Goal: Contribute content: Add original content to the website for others to see

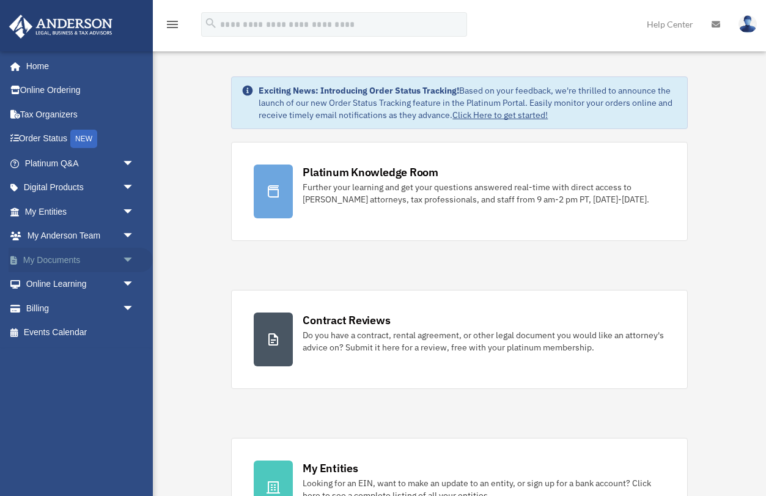
click at [129, 254] on span "arrow_drop_down" at bounding box center [134, 260] width 24 height 25
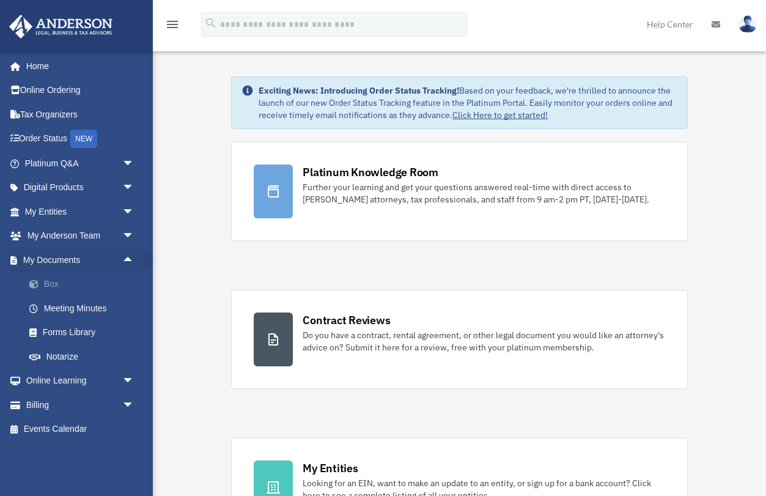
click at [56, 288] on link "Box" at bounding box center [85, 284] width 136 height 24
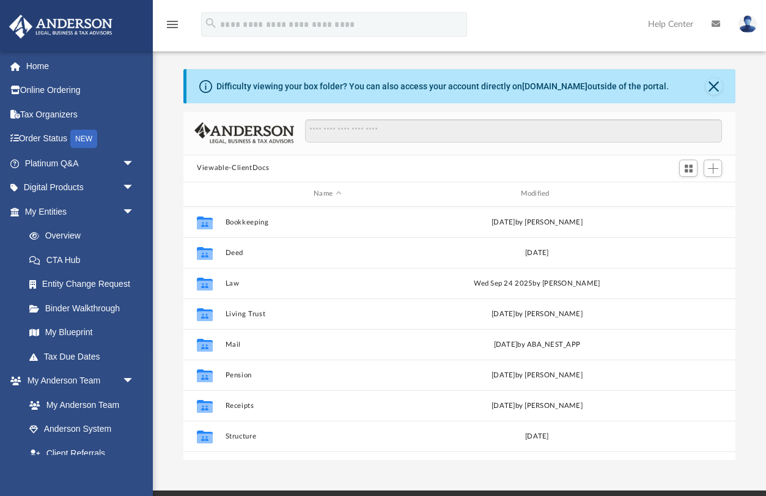
scroll to position [1, 1]
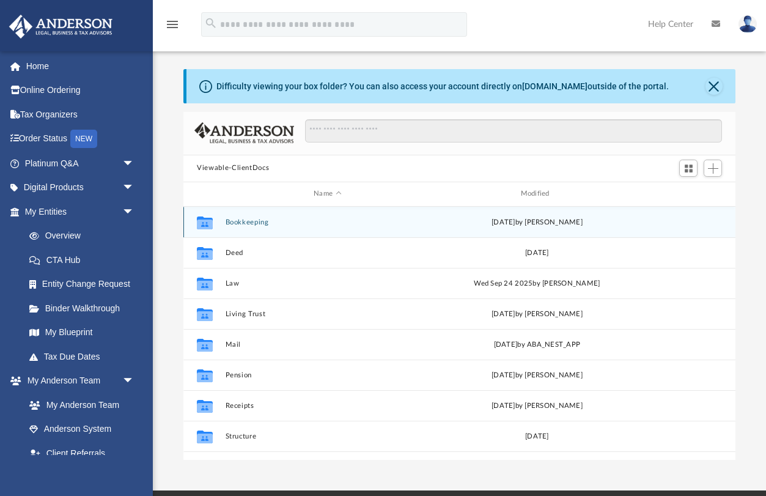
click at [235, 222] on button "Bookkeeping" at bounding box center [328, 222] width 204 height 8
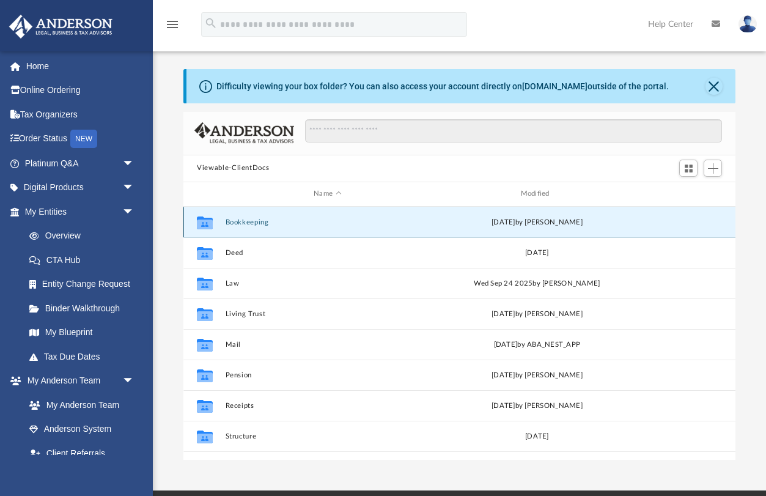
click at [235, 222] on button "Bookkeeping" at bounding box center [328, 222] width 204 height 8
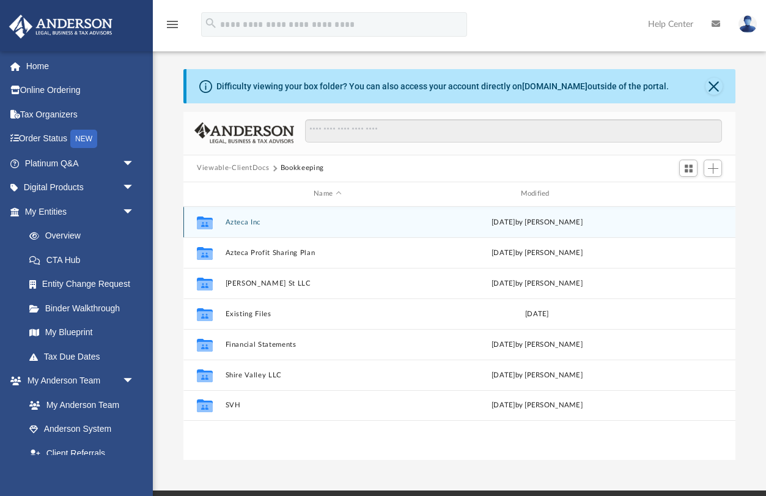
click at [237, 221] on button "Azteca Inc" at bounding box center [328, 222] width 204 height 8
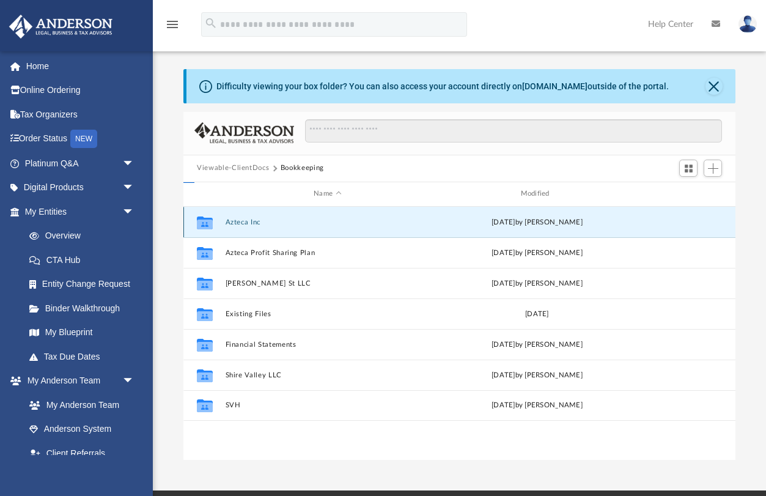
click at [237, 221] on button "Azteca Inc" at bounding box center [328, 222] width 204 height 8
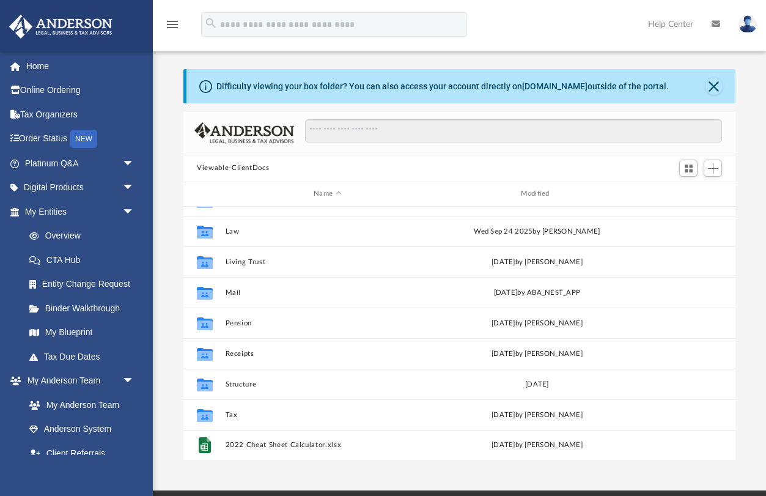
scroll to position [52, 0]
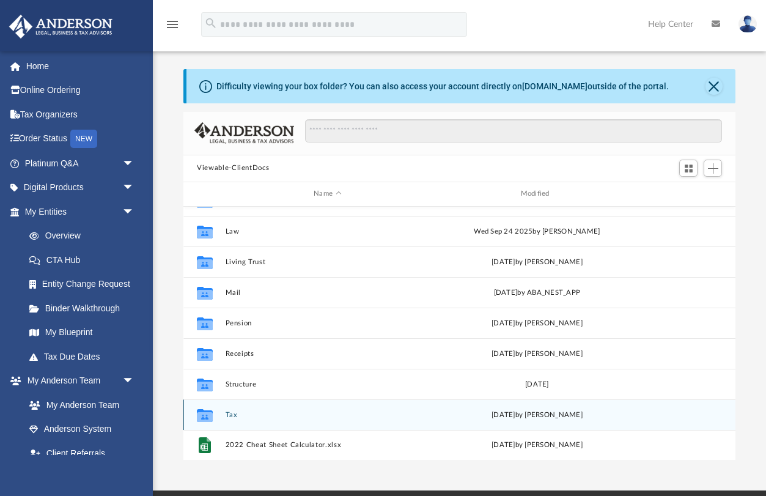
click at [235, 412] on button "Tax" at bounding box center [328, 415] width 204 height 8
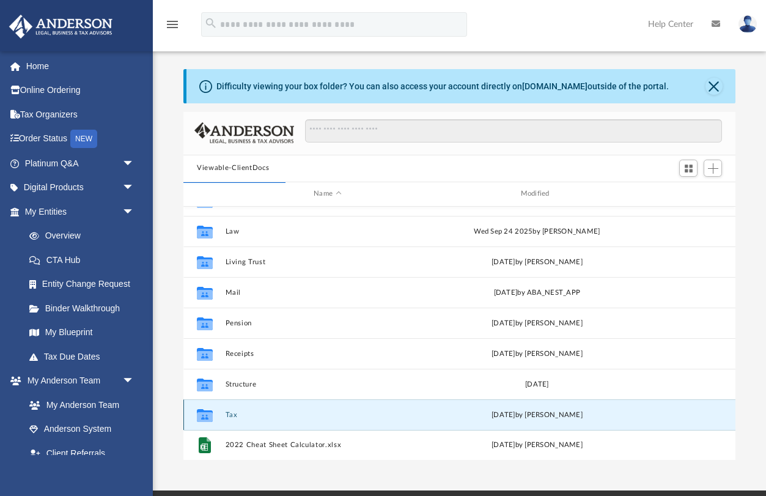
click at [230, 416] on button "Tax" at bounding box center [328, 415] width 204 height 8
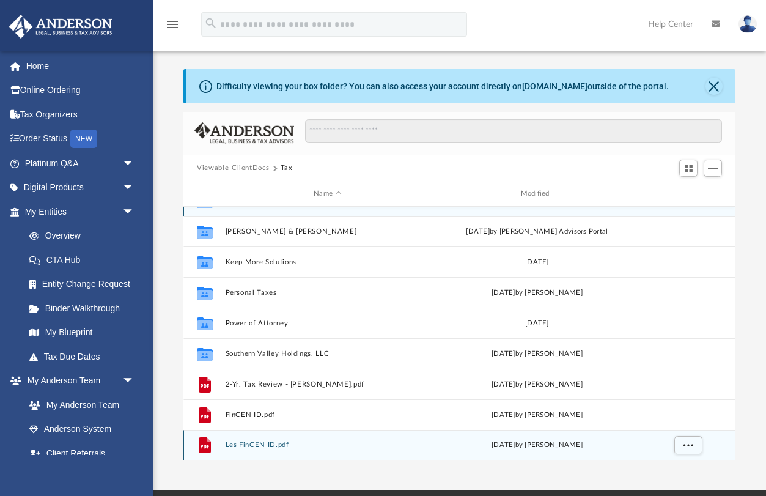
scroll to position [0, 0]
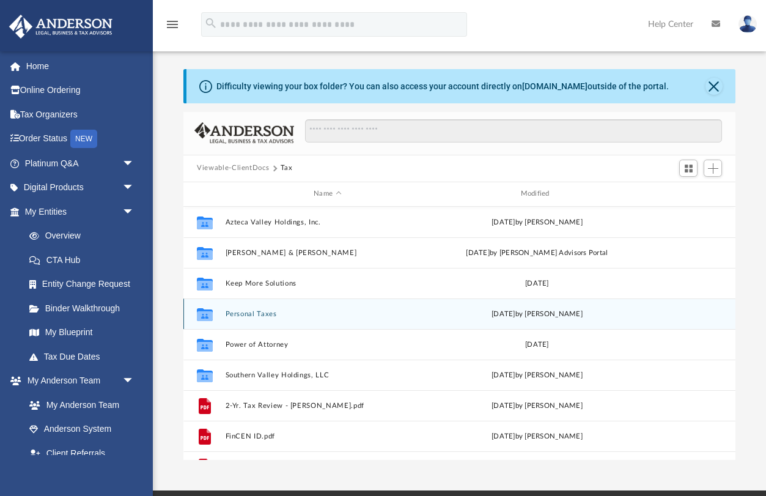
click at [252, 310] on button "Personal Taxes" at bounding box center [328, 314] width 204 height 8
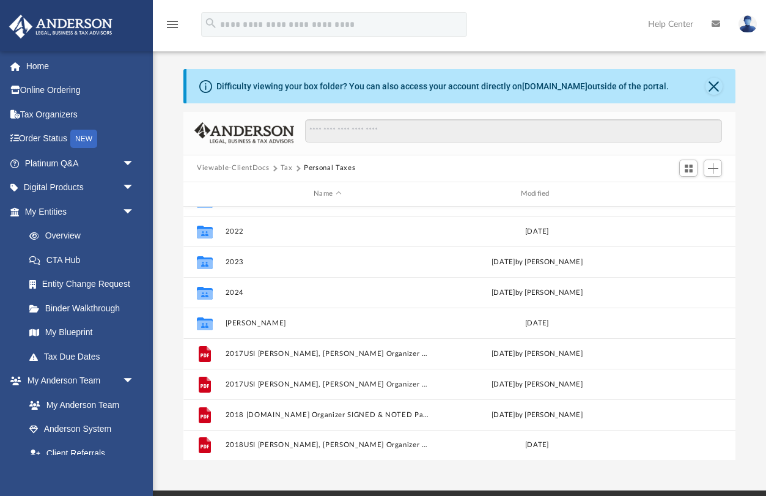
scroll to position [1, 0]
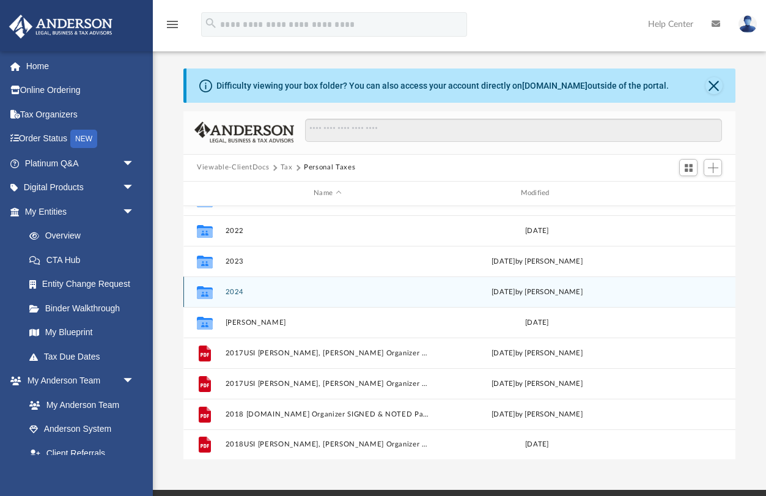
click at [252, 300] on div "Collaborated Folder 2024 Thu Sep 25 2025 by Alex Price" at bounding box center [459, 291] width 552 height 31
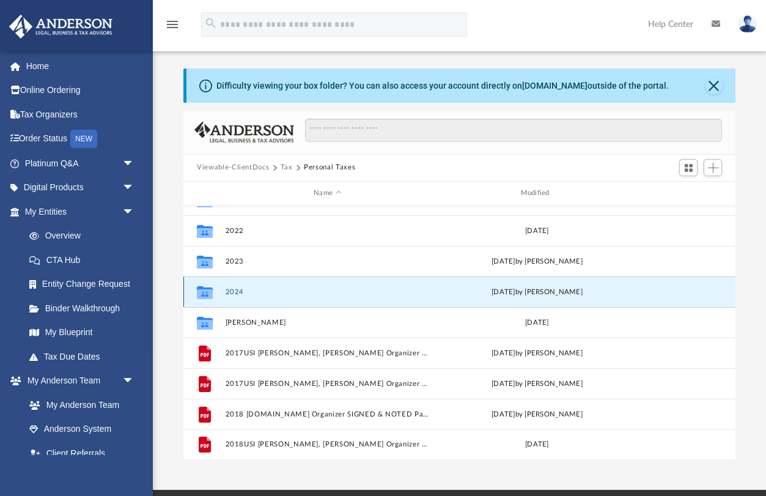
click at [231, 289] on button "2024" at bounding box center [328, 292] width 204 height 8
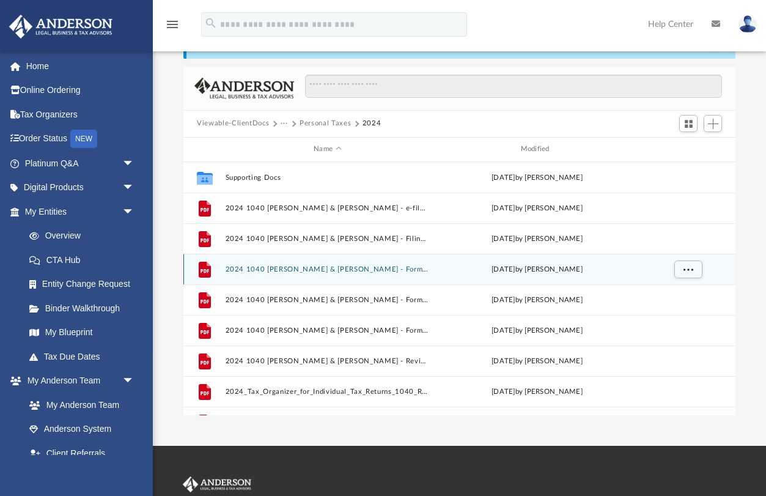
scroll to position [0, 0]
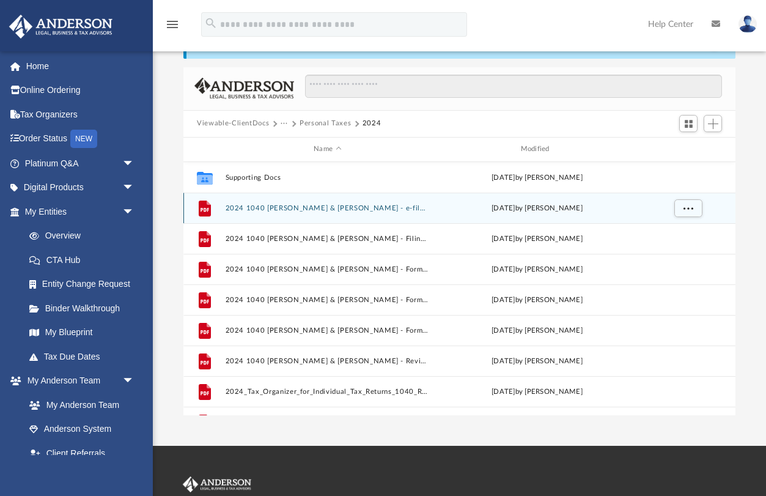
click at [302, 207] on button "2024 1040 Garza, Raymond & Leslee - e-file authorization - please sign.pdf" at bounding box center [328, 208] width 204 height 8
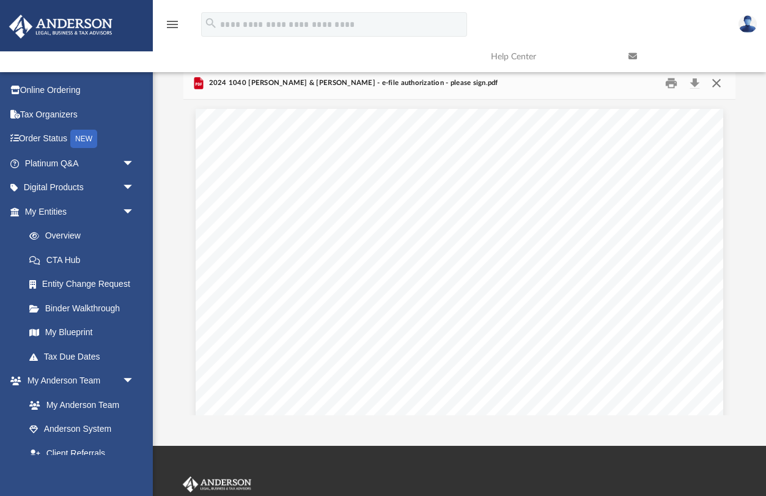
click at [718, 81] on button "Close" at bounding box center [716, 82] width 22 height 19
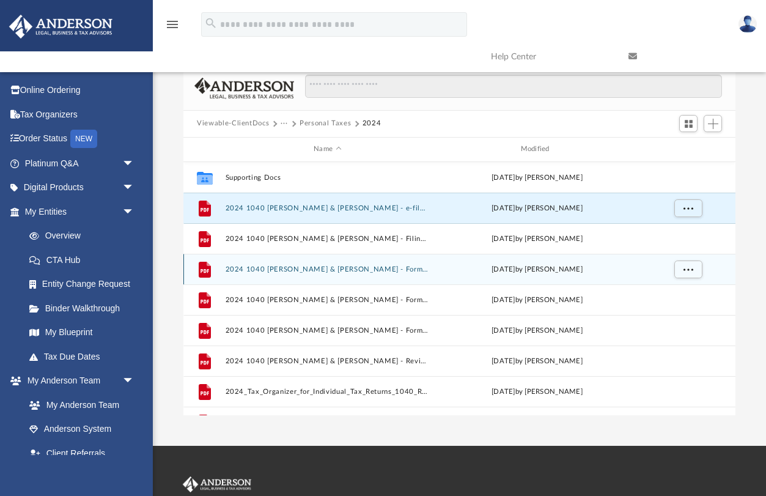
click at [414, 268] on button "2024 1040 Garza, Raymond & Leslee - Form 1040-ES Estimated Tax Voucher.pdf" at bounding box center [328, 269] width 204 height 8
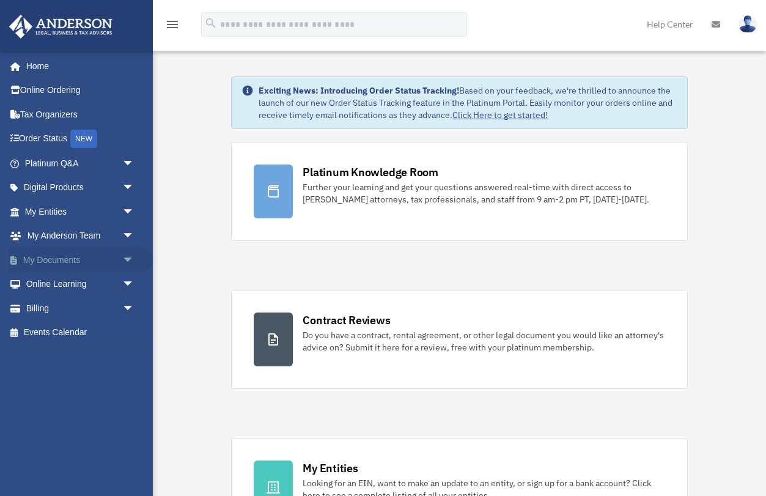
click at [134, 256] on span "arrow_drop_down" at bounding box center [134, 260] width 24 height 25
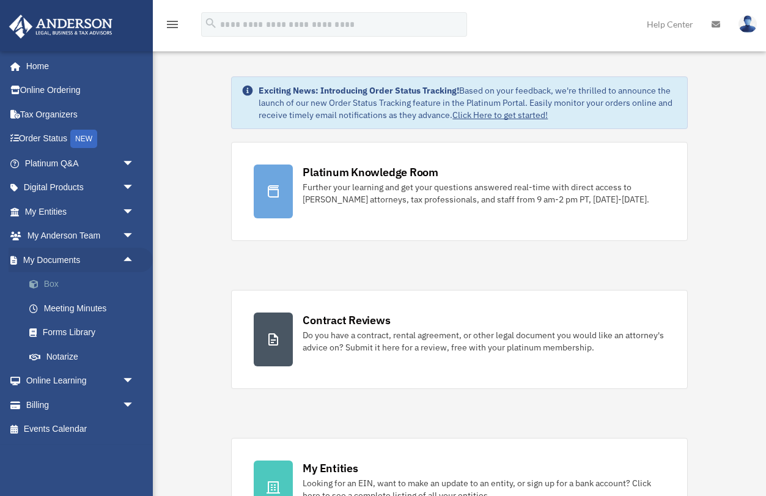
click at [56, 283] on link "Box" at bounding box center [85, 284] width 136 height 24
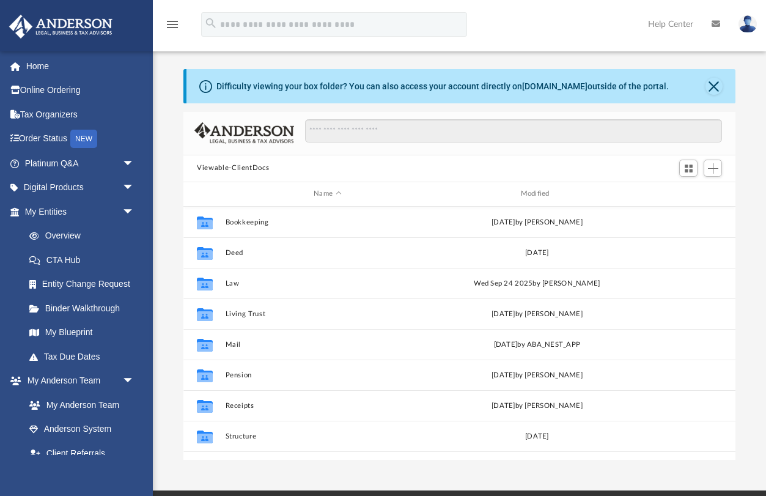
scroll to position [1, 1]
click at [714, 84] on button "Close" at bounding box center [713, 86] width 17 height 17
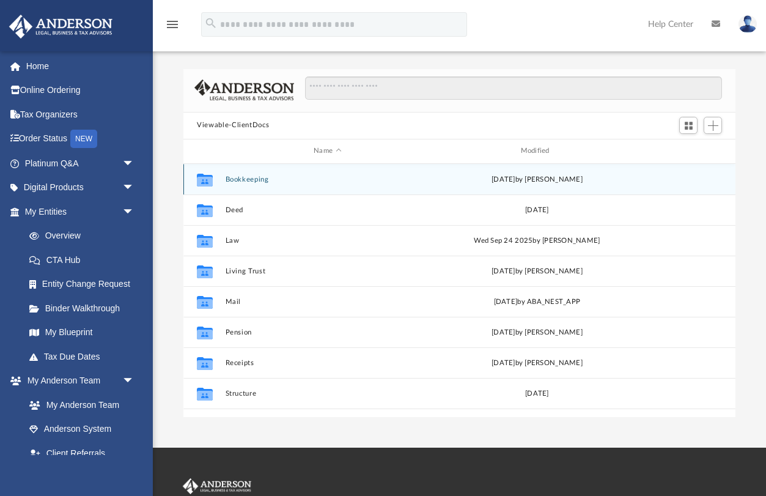
click at [251, 182] on button "Bookkeeping" at bounding box center [328, 179] width 204 height 8
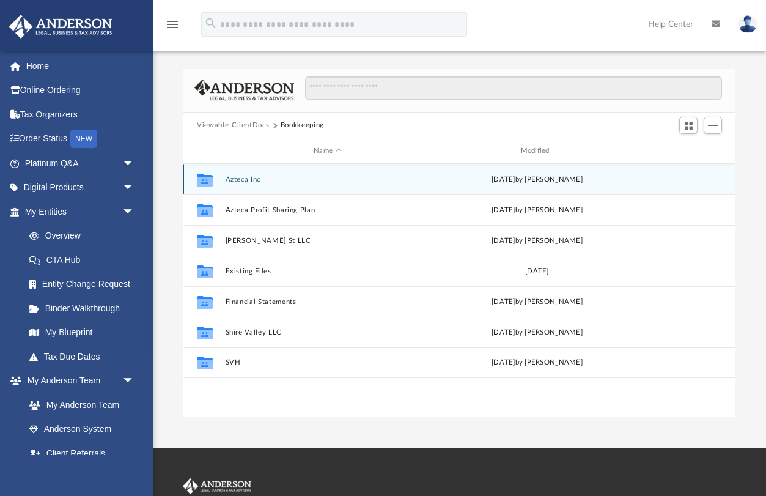
click at [244, 182] on button "Azteca Inc" at bounding box center [328, 179] width 204 height 8
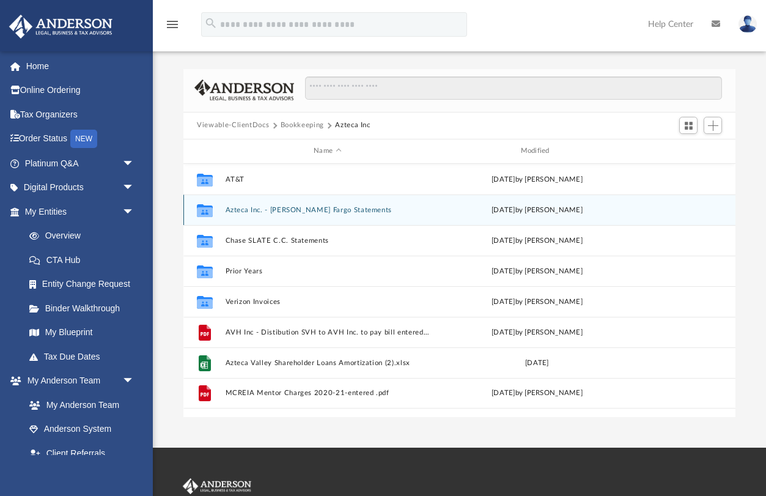
click at [280, 213] on button "Azteca Inc. - [PERSON_NAME] Fargo Statements" at bounding box center [328, 210] width 204 height 8
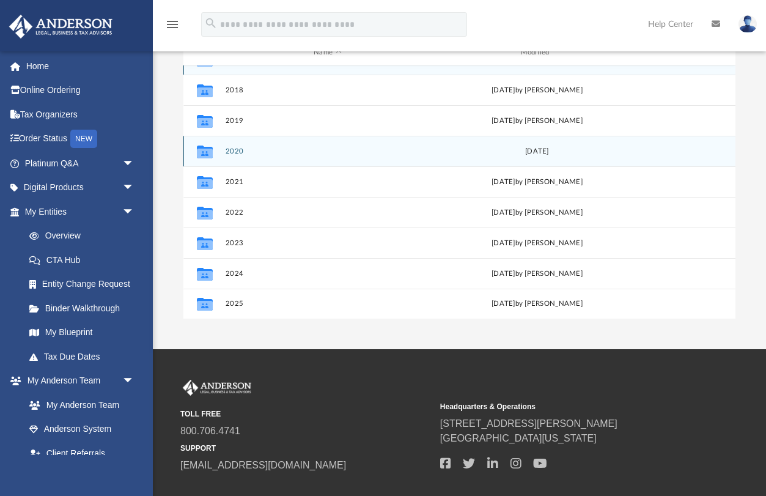
scroll to position [108, 0]
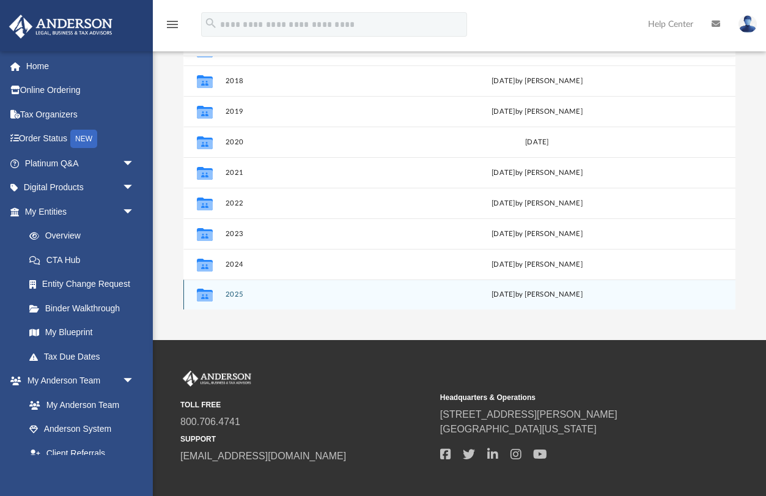
click at [238, 298] on div "Collaborated Folder 2025 [DATE] by [PERSON_NAME]" at bounding box center [459, 294] width 552 height 31
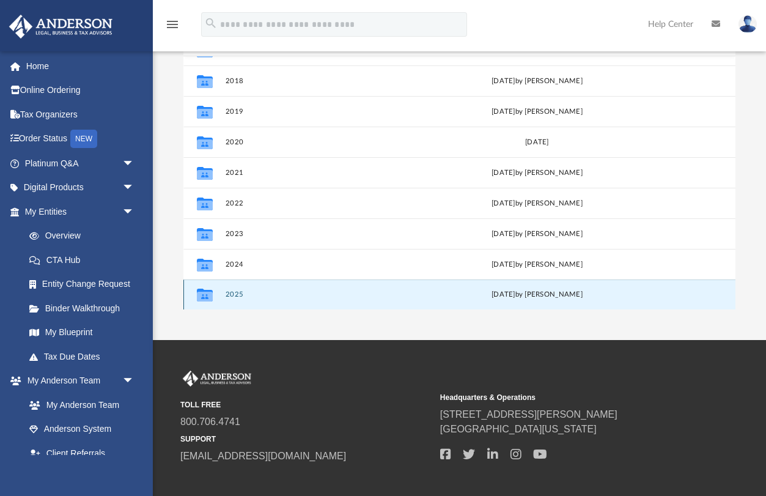
click at [235, 294] on button "2025" at bounding box center [328, 294] width 204 height 8
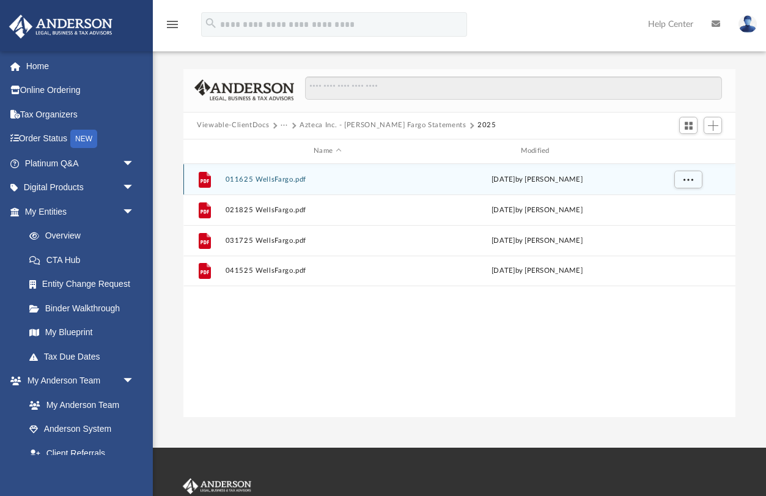
scroll to position [0, 0]
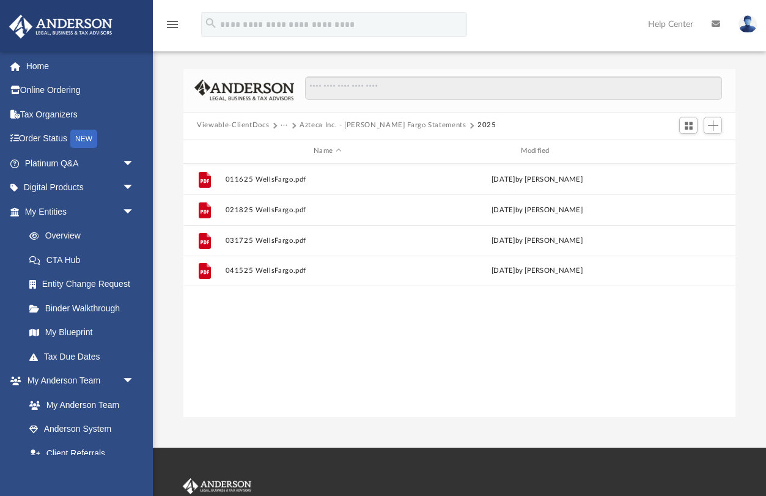
click at [751, 26] on img at bounding box center [747, 24] width 18 height 18
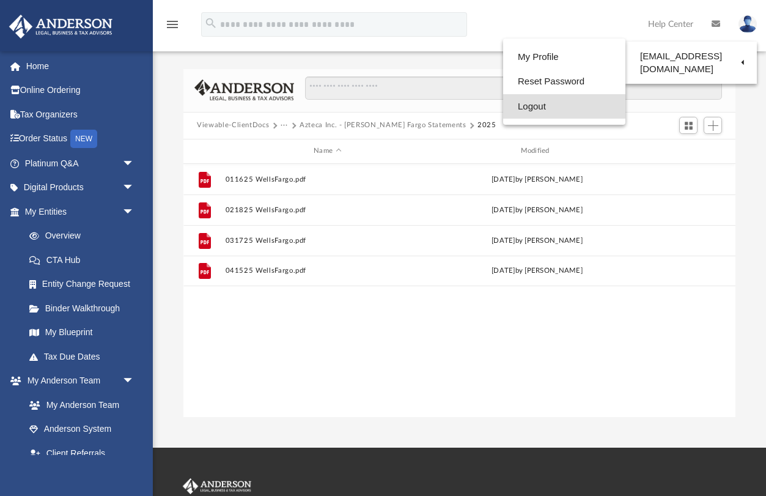
click at [531, 106] on link "Logout" at bounding box center [564, 106] width 122 height 25
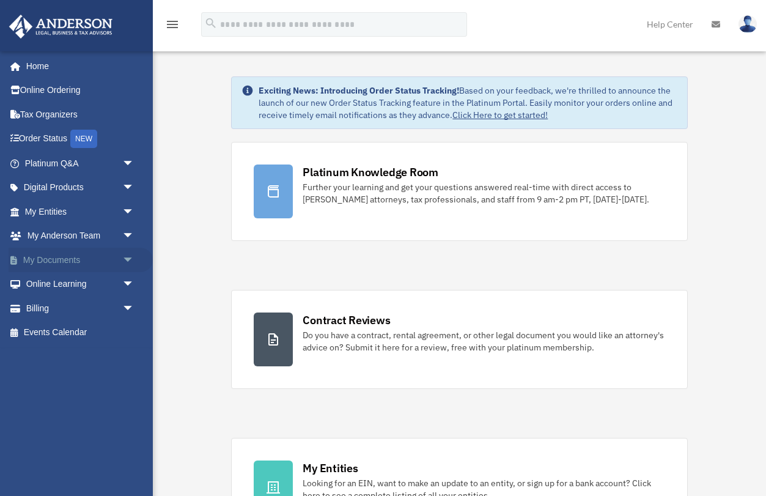
click at [128, 257] on span "arrow_drop_down" at bounding box center [134, 260] width 24 height 25
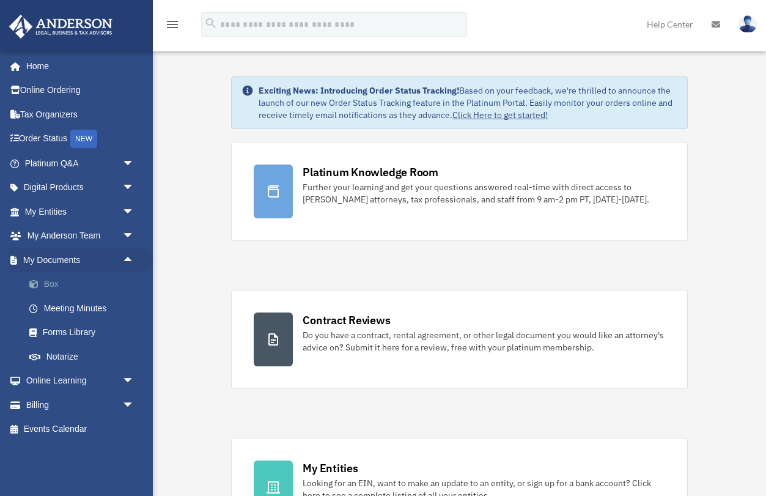
click at [48, 280] on link "Box" at bounding box center [85, 284] width 136 height 24
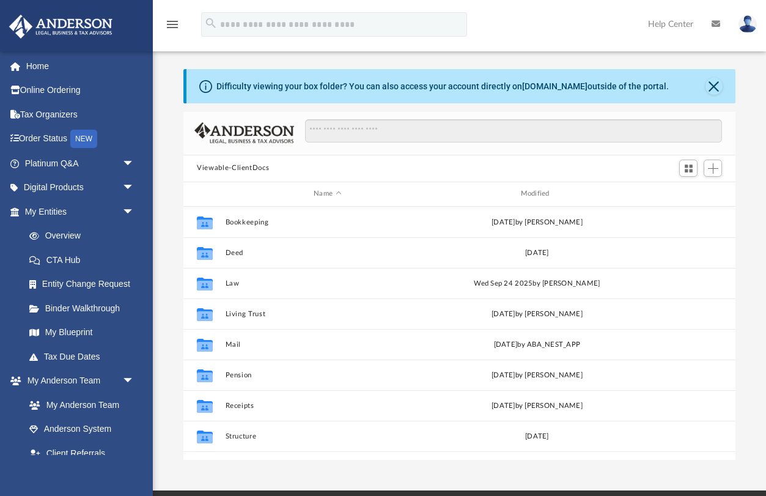
scroll to position [278, 551]
click at [714, 90] on button "Close" at bounding box center [713, 86] width 17 height 17
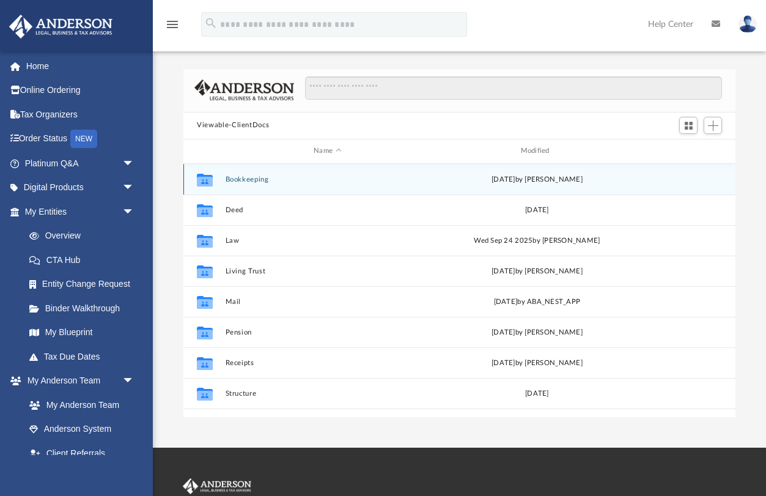
click at [265, 178] on button "Bookkeeping" at bounding box center [328, 179] width 204 height 8
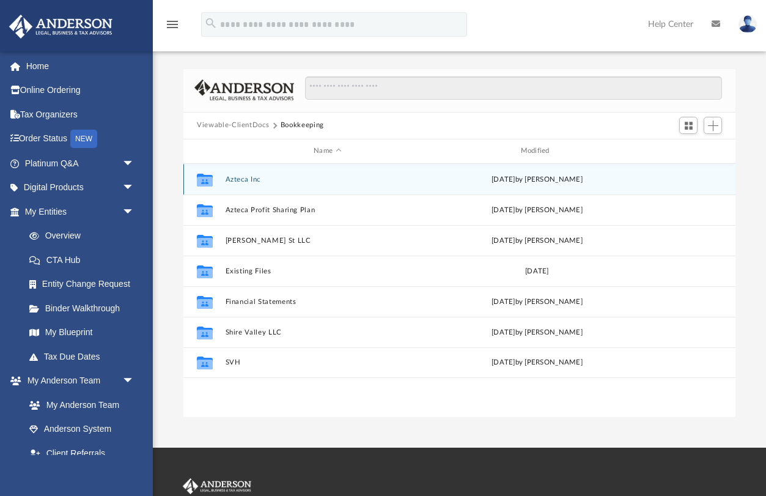
click at [245, 179] on button "Azteca Inc" at bounding box center [328, 179] width 204 height 8
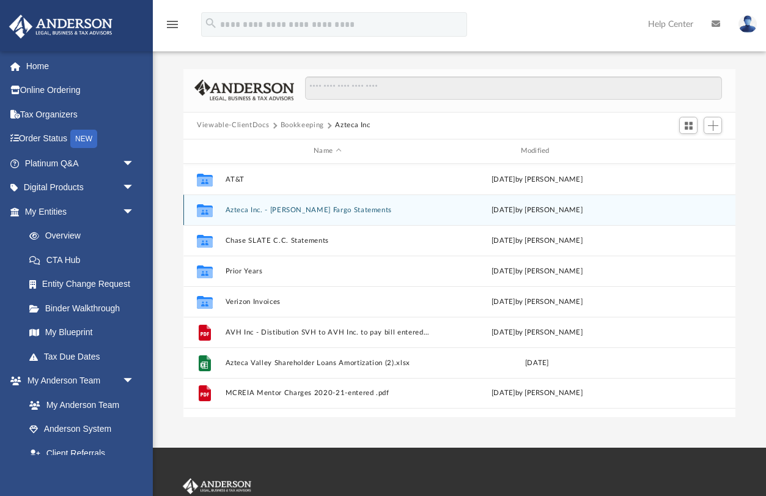
click at [262, 213] on div "Collaborated Folder Azteca Inc. - [PERSON_NAME] Fargo Statements [DATE] by [PER…" at bounding box center [459, 209] width 552 height 31
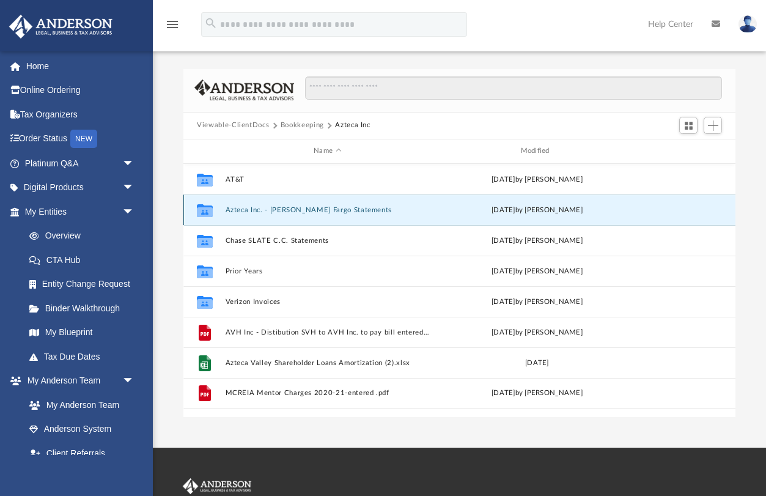
click at [250, 211] on button "Azteca Inc. - [PERSON_NAME] Fargo Statements" at bounding box center [328, 210] width 204 height 8
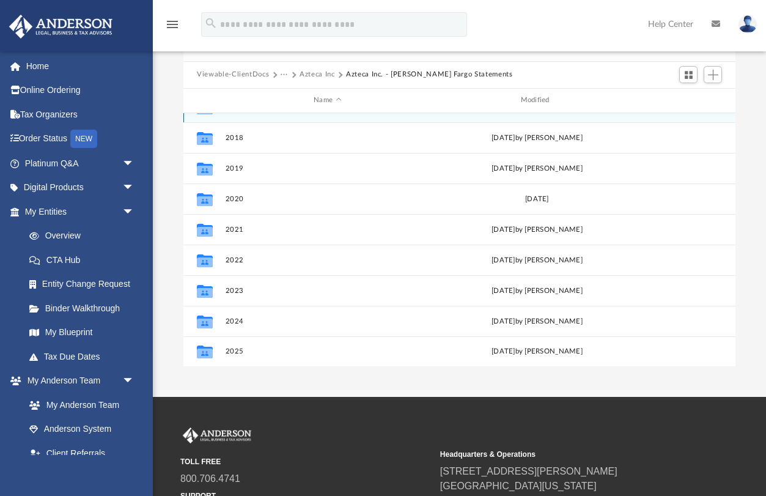
scroll to position [54, 0]
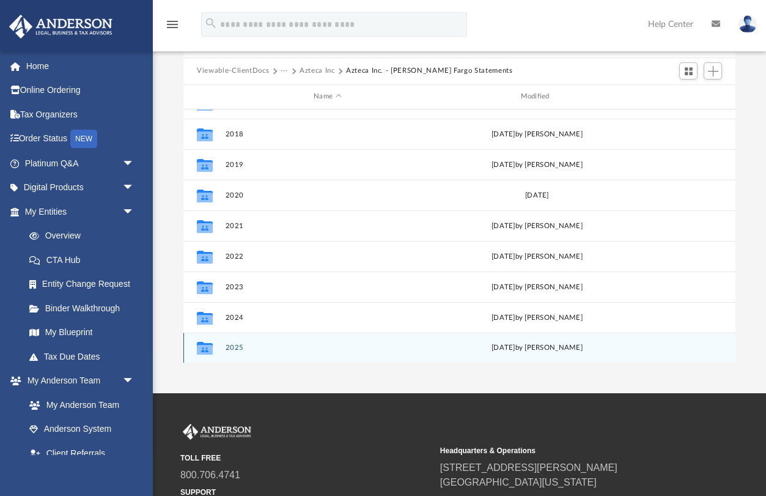
click at [240, 350] on button "2025" at bounding box center [328, 347] width 204 height 8
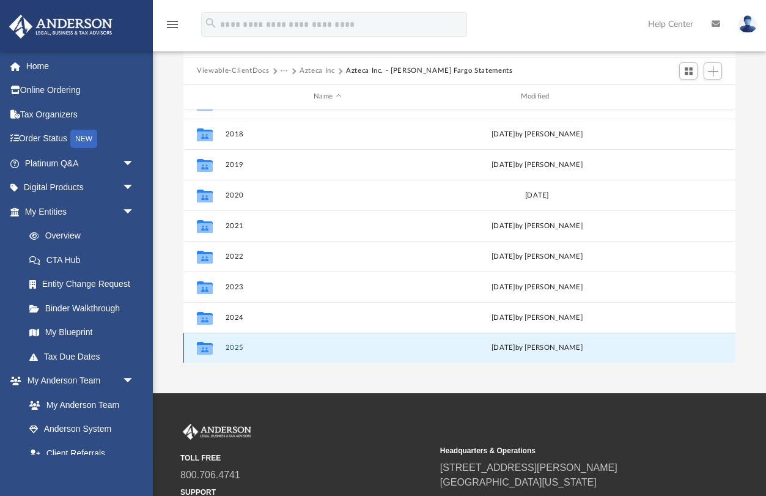
click at [240, 350] on button "2025" at bounding box center [328, 347] width 204 height 8
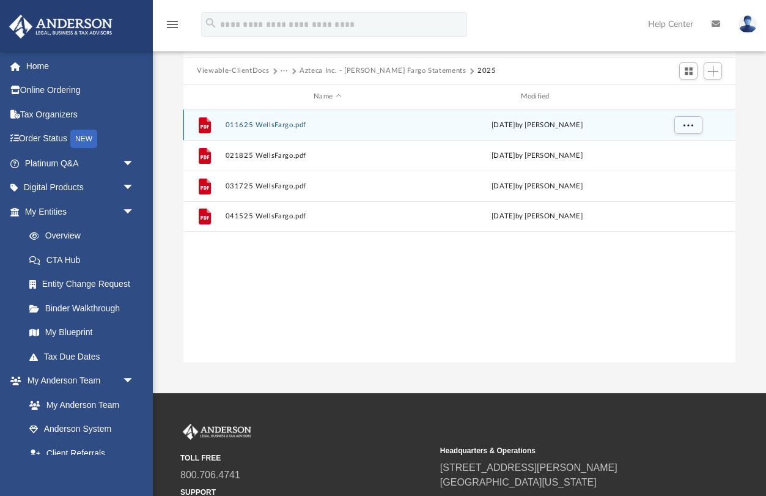
scroll to position [0, 0]
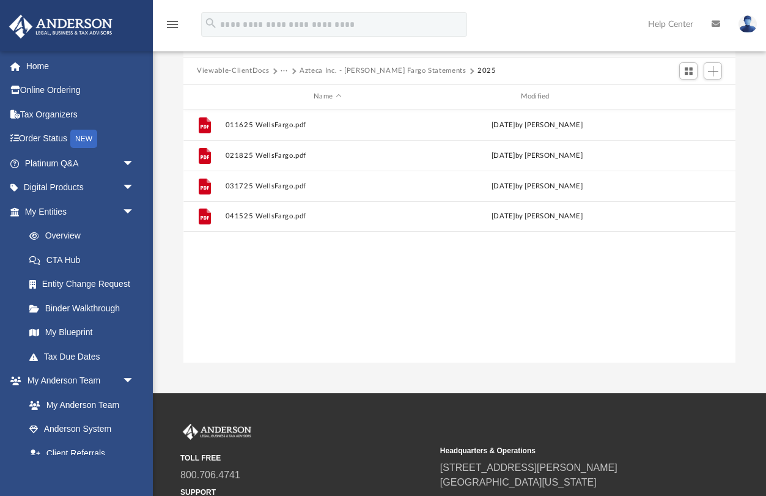
click at [248, 260] on div "File 011625 WellsFargo.pdf Wed Apr 30 2025 by Leslee Garza File 021825 WellsFar…" at bounding box center [459, 236] width 552 height 254
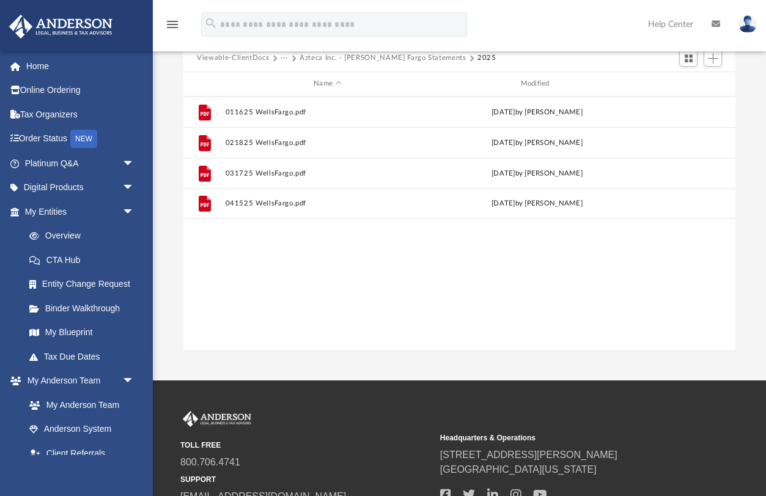
scroll to position [78, 0]
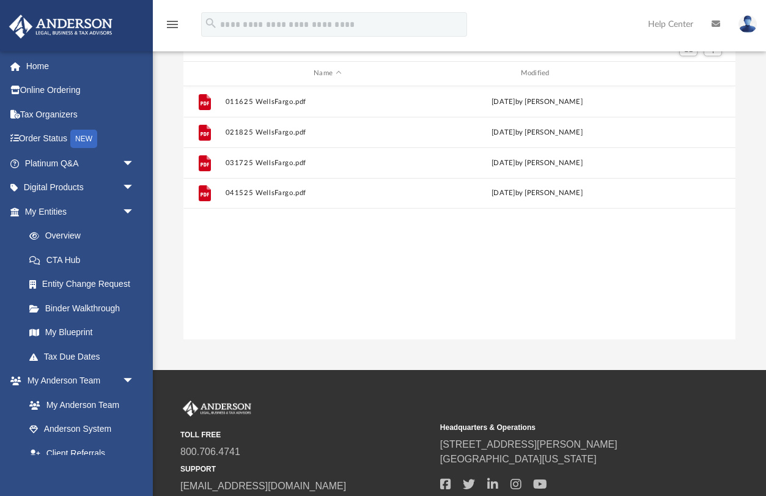
click at [252, 243] on div "File 011625 WellsFargo.pdf Wed Apr 30 2025 by Leslee Garza File 021825 WellsFar…" at bounding box center [459, 213] width 552 height 254
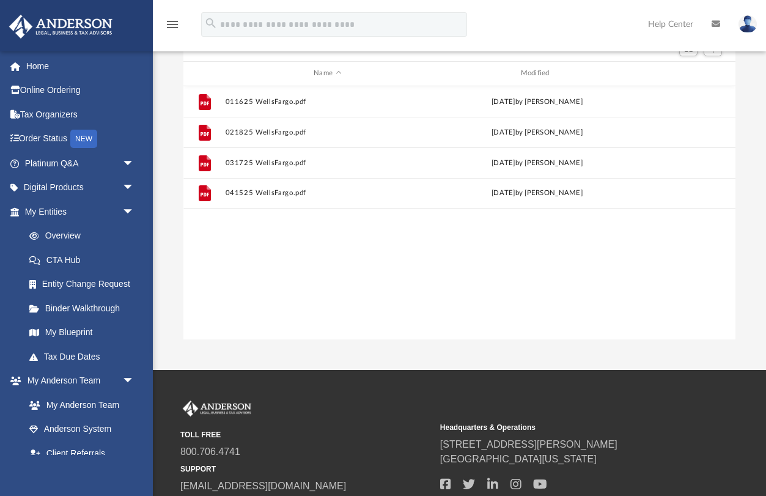
click at [252, 243] on div "File 011625 WellsFargo.pdf Wed Apr 30 2025 by Leslee Garza File 021825 WellsFar…" at bounding box center [459, 213] width 552 height 254
click at [208, 226] on div "File 011625 WellsFargo.pdf Wed Apr 30 2025 by Leslee Garza File 021825 WellsFar…" at bounding box center [459, 213] width 552 height 254
click at [235, 244] on div "File 011625 WellsFargo.pdf Wed Apr 30 2025 by Leslee Garza File 021825 WellsFar…" at bounding box center [459, 213] width 552 height 254
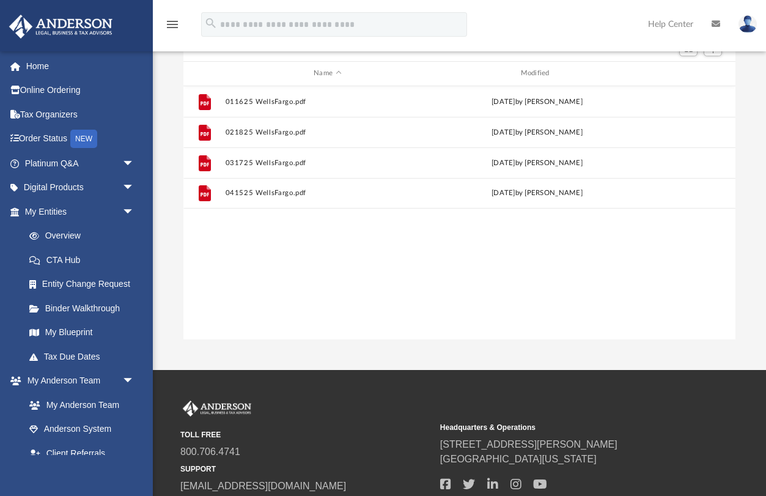
click at [238, 229] on div "File 011625 WellsFargo.pdf Wed Apr 30 2025 by Leslee Garza File 021825 WellsFar…" at bounding box center [459, 213] width 552 height 254
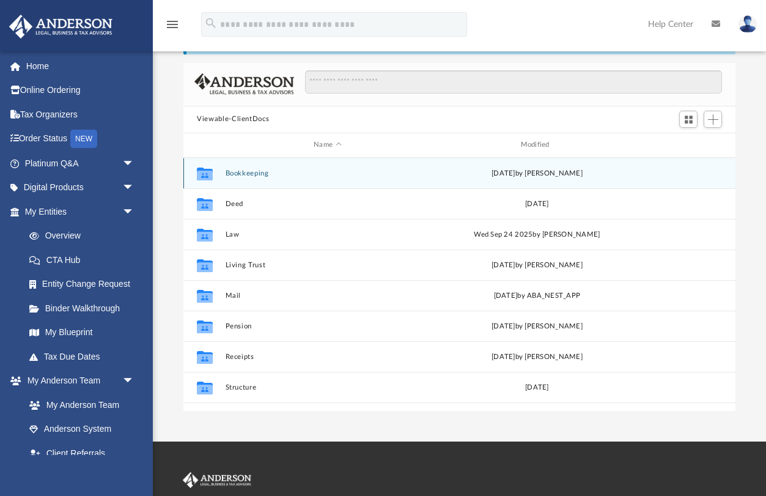
click at [247, 174] on button "Bookkeeping" at bounding box center [328, 173] width 204 height 8
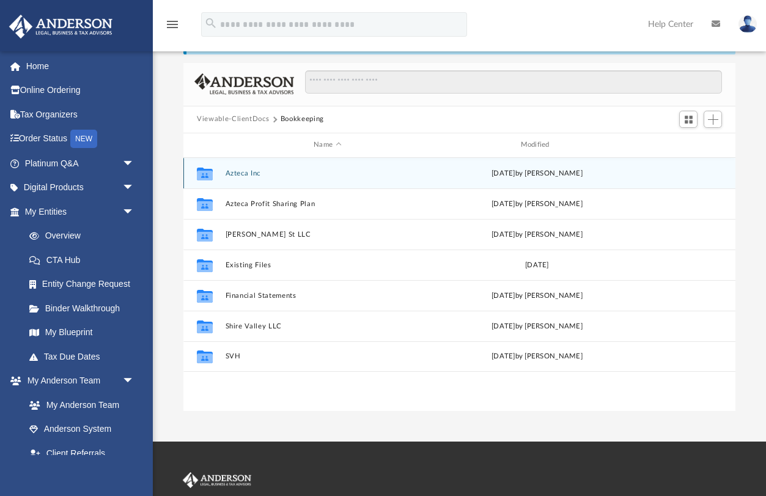
click at [247, 174] on button "Azteca Inc" at bounding box center [328, 173] width 204 height 8
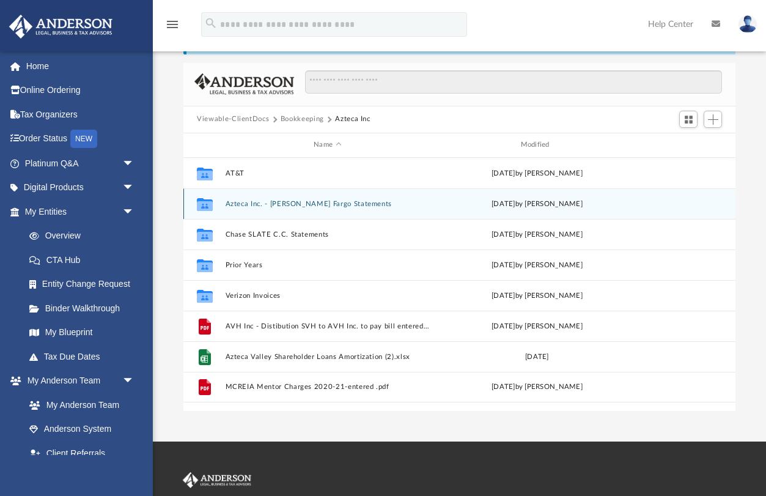
click at [266, 207] on button "Azteca Inc. - [PERSON_NAME] Fargo Statements" at bounding box center [328, 204] width 204 height 8
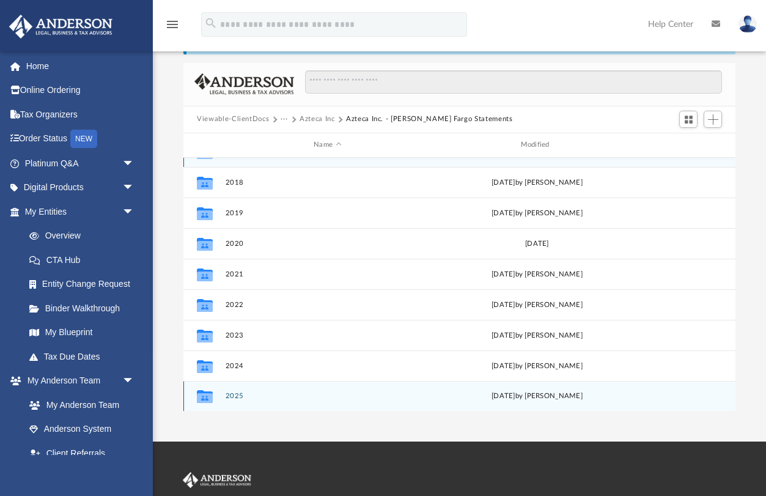
scroll to position [21, 0]
click at [234, 395] on button "2025" at bounding box center [328, 396] width 204 height 8
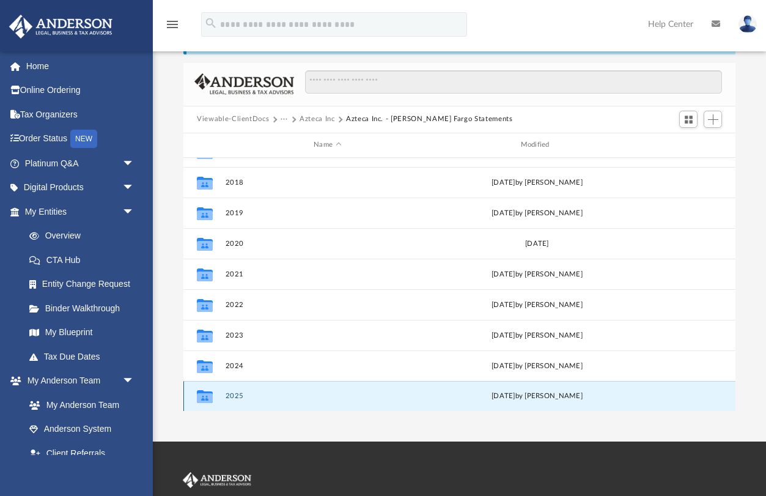
click at [234, 395] on button "2025" at bounding box center [328, 396] width 204 height 8
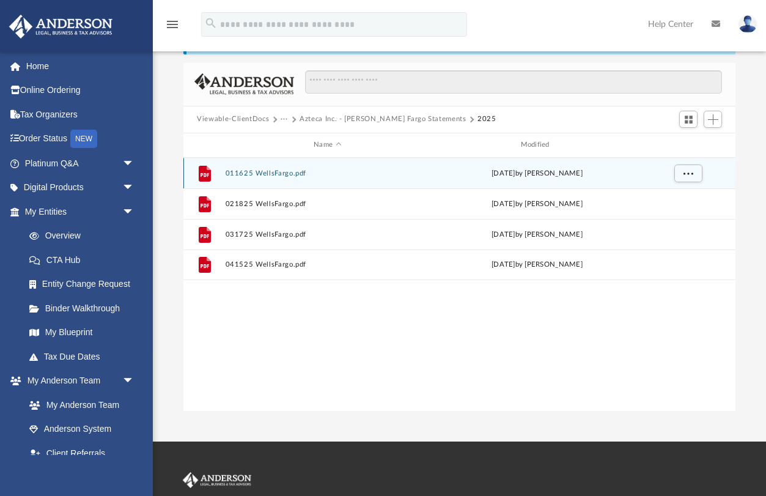
scroll to position [0, 0]
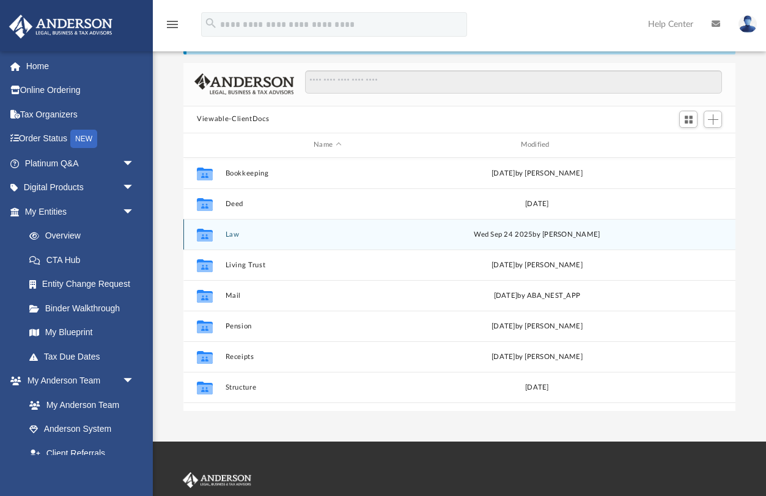
scroll to position [278, 551]
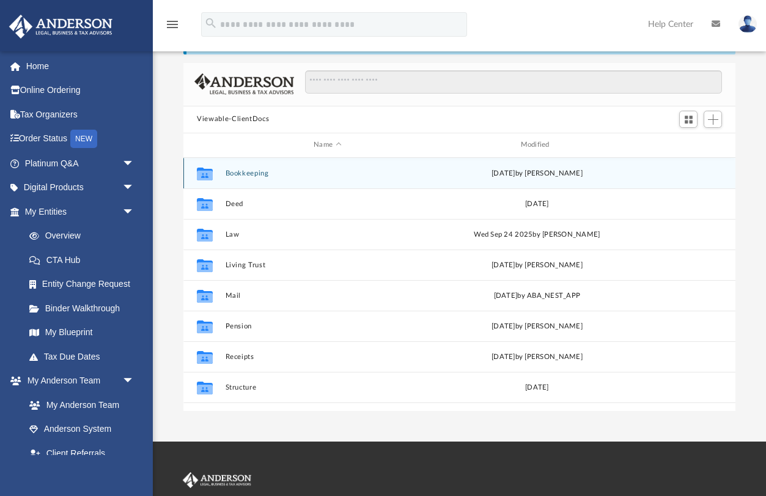
click at [254, 174] on button "Bookkeeping" at bounding box center [328, 173] width 204 height 8
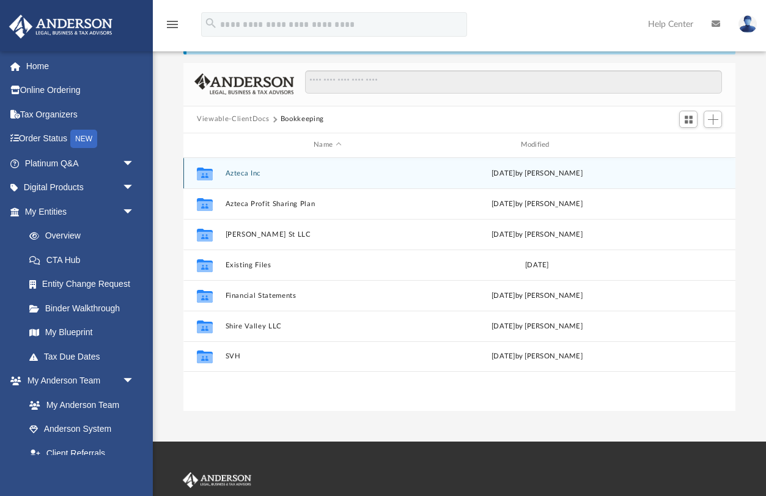
click at [253, 173] on button "Azteca Inc" at bounding box center [328, 173] width 204 height 8
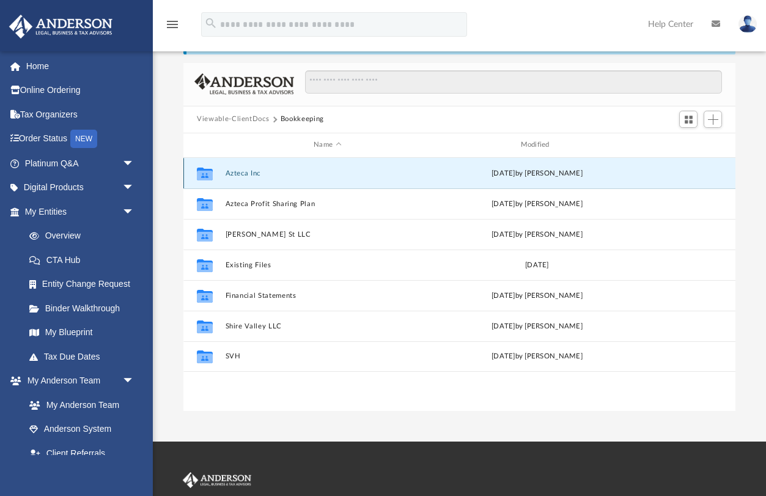
click at [253, 173] on button "Azteca Inc" at bounding box center [328, 173] width 204 height 8
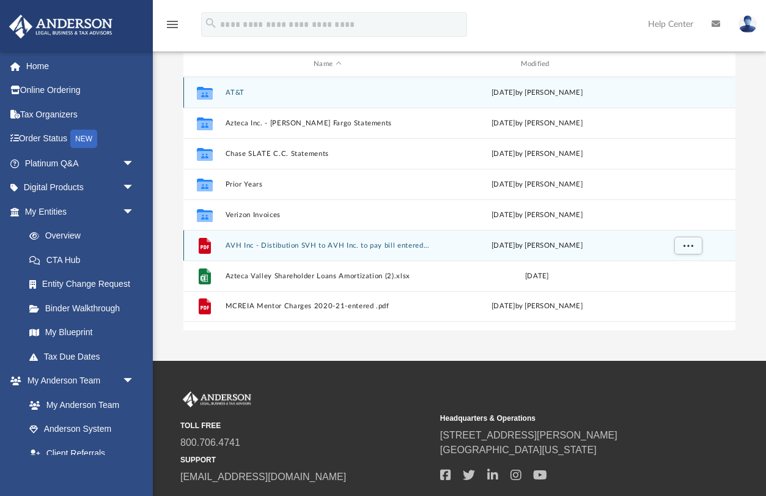
scroll to position [142, 0]
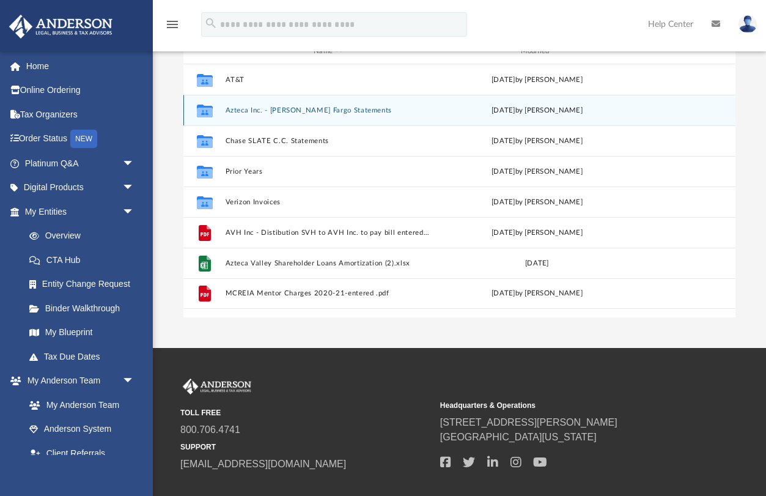
click at [304, 111] on button "Azteca Inc. - [PERSON_NAME] Fargo Statements" at bounding box center [328, 110] width 204 height 8
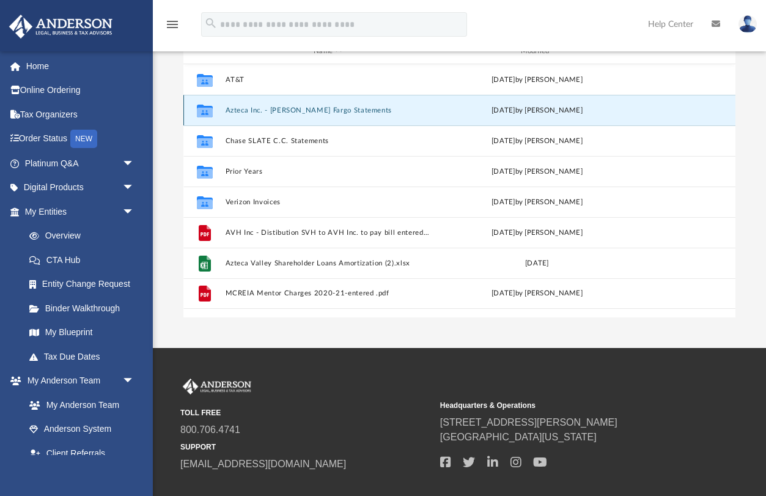
click at [304, 111] on button "Azteca Inc. - [PERSON_NAME] Fargo Statements" at bounding box center [328, 110] width 204 height 8
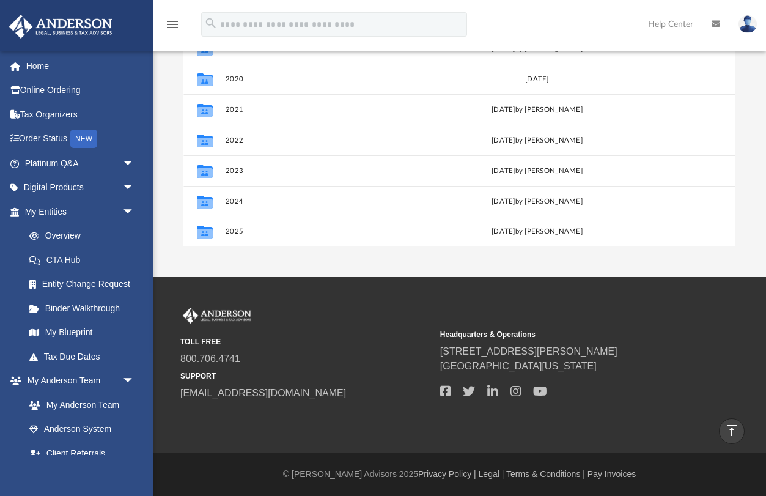
scroll to position [21, 0]
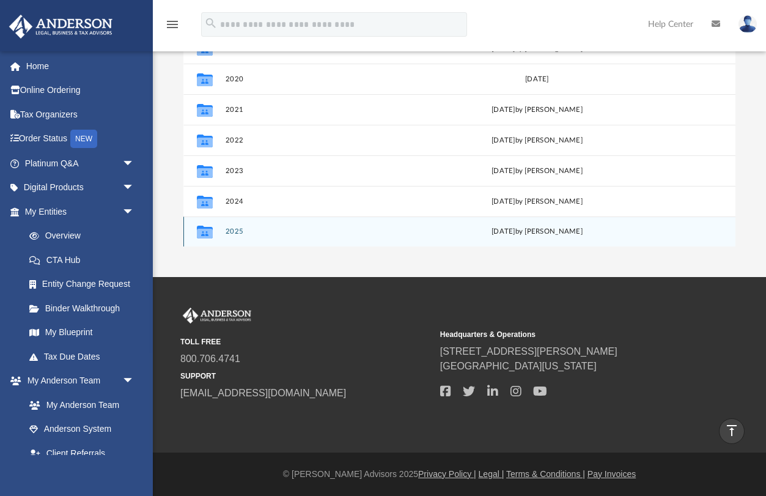
click at [236, 233] on button "2025" at bounding box center [328, 231] width 204 height 8
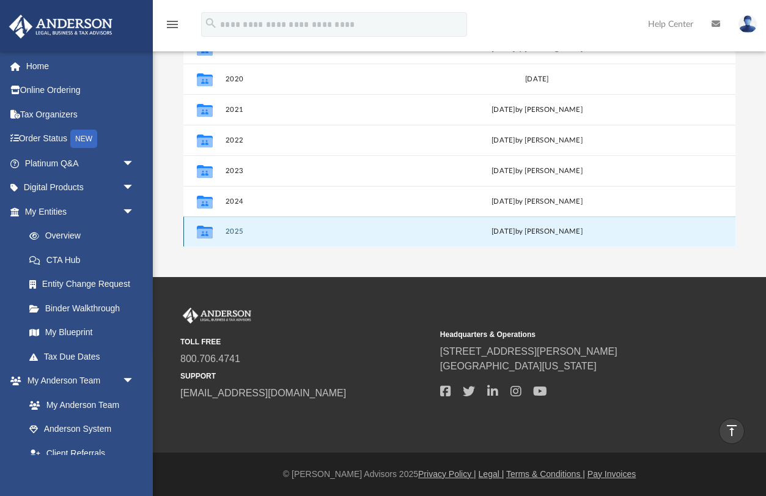
click at [236, 233] on button "2025" at bounding box center [328, 231] width 204 height 8
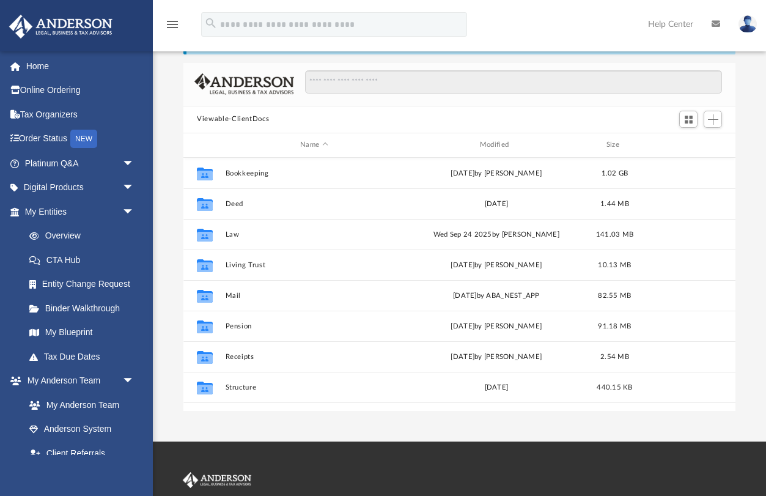
scroll to position [278, 551]
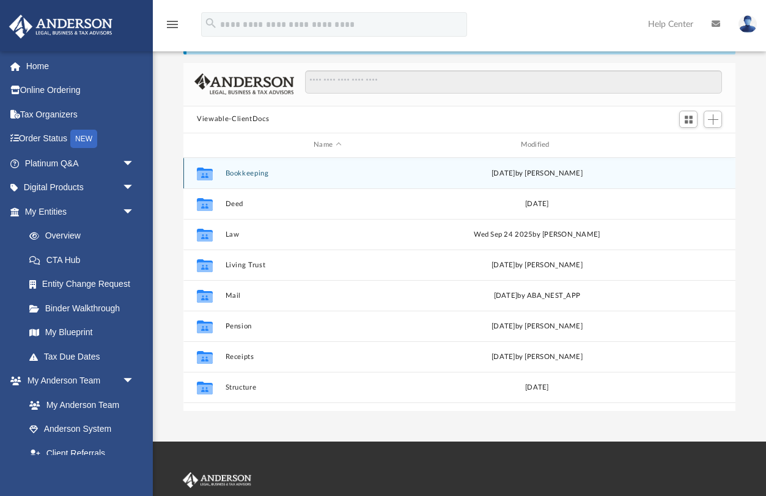
click at [253, 178] on div "Collaborated Folder Bookkeeping [DATE] by [PERSON_NAME]" at bounding box center [459, 173] width 552 height 31
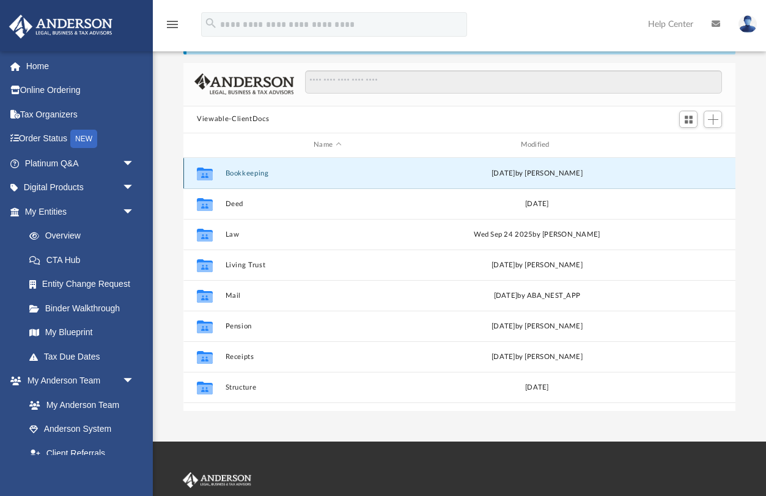
click at [243, 173] on button "Bookkeeping" at bounding box center [328, 173] width 204 height 8
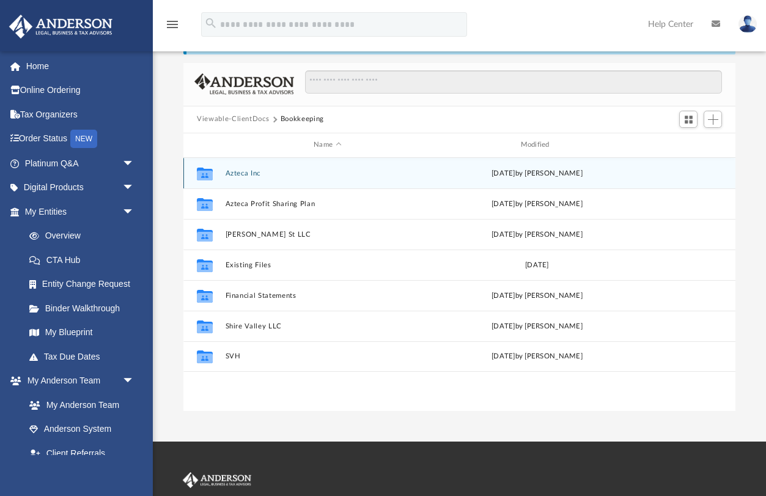
click at [243, 173] on button "Azteca Inc" at bounding box center [328, 173] width 204 height 8
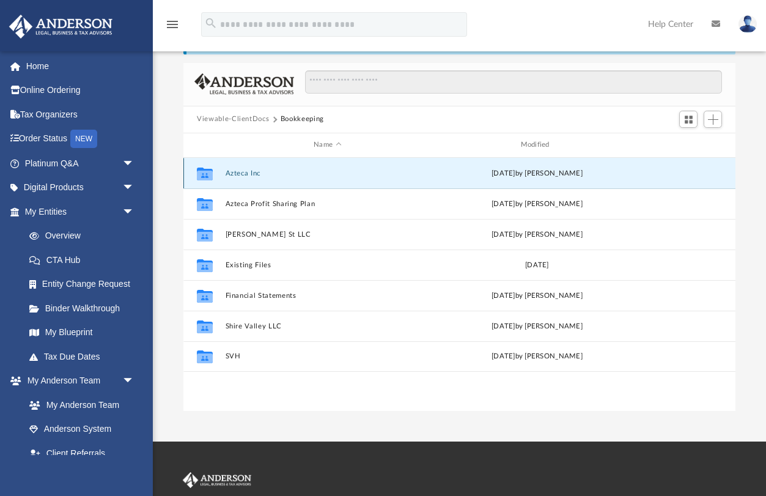
click at [243, 173] on button "Azteca Inc" at bounding box center [328, 173] width 204 height 8
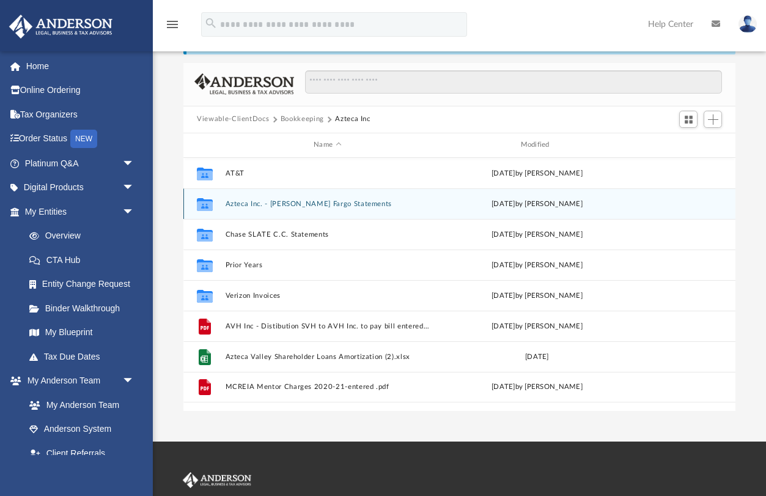
click at [253, 202] on button "Azteca Inc. - [PERSON_NAME] Fargo Statements" at bounding box center [328, 204] width 204 height 8
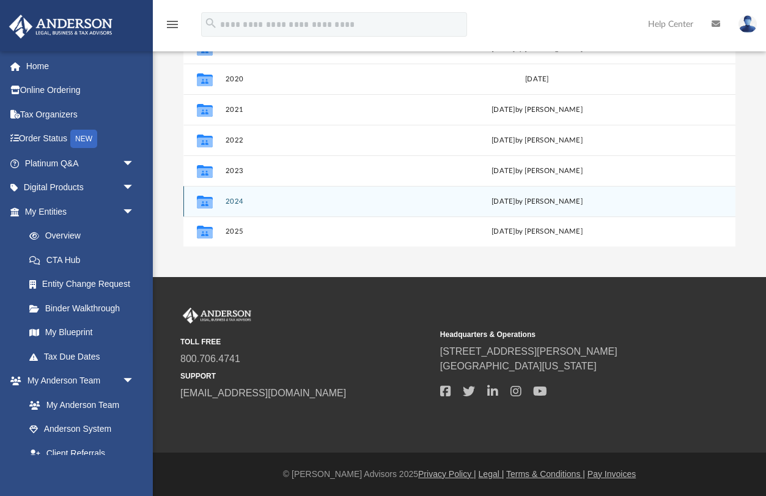
scroll to position [213, 0]
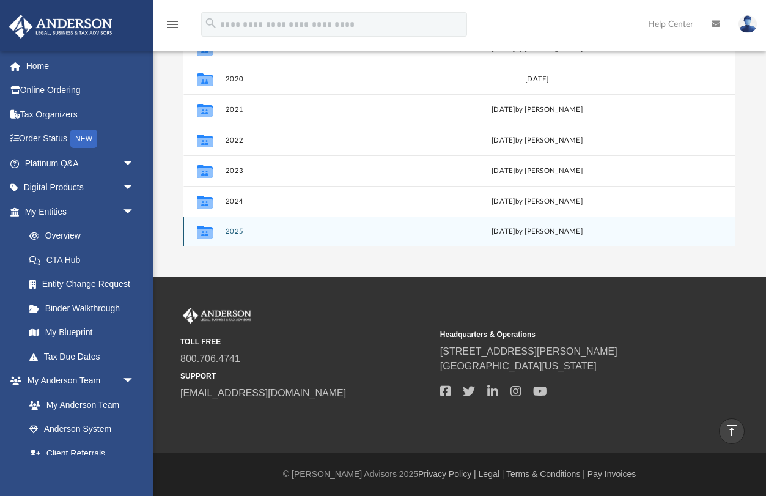
click at [232, 233] on button "2025" at bounding box center [328, 231] width 204 height 8
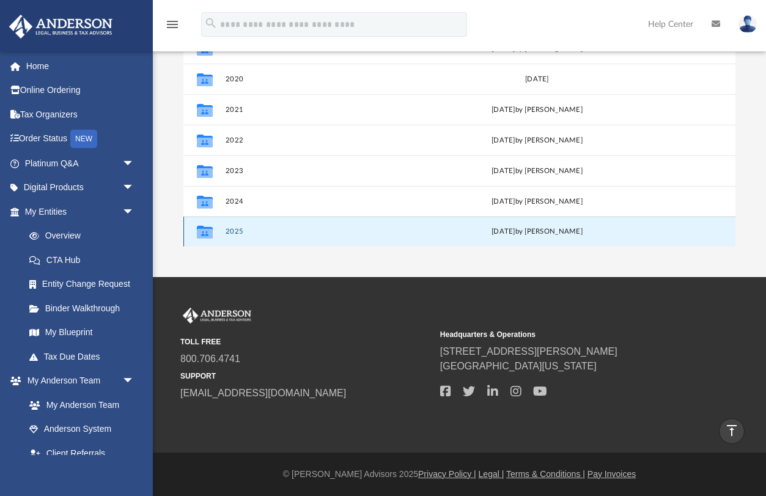
click at [232, 233] on button "2025" at bounding box center [328, 231] width 204 height 8
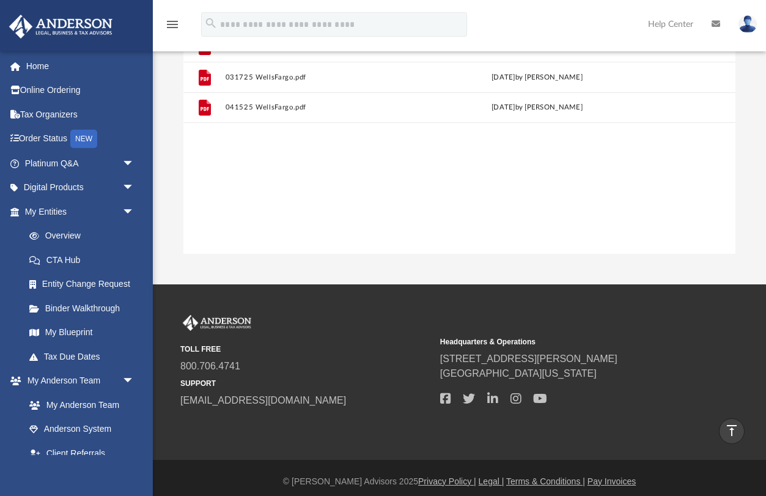
click at [279, 189] on div "File 011625 WellsFargo.pdf Wed Apr 30 2025 by Leslee Garza File 021825 WellsFar…" at bounding box center [459, 128] width 552 height 254
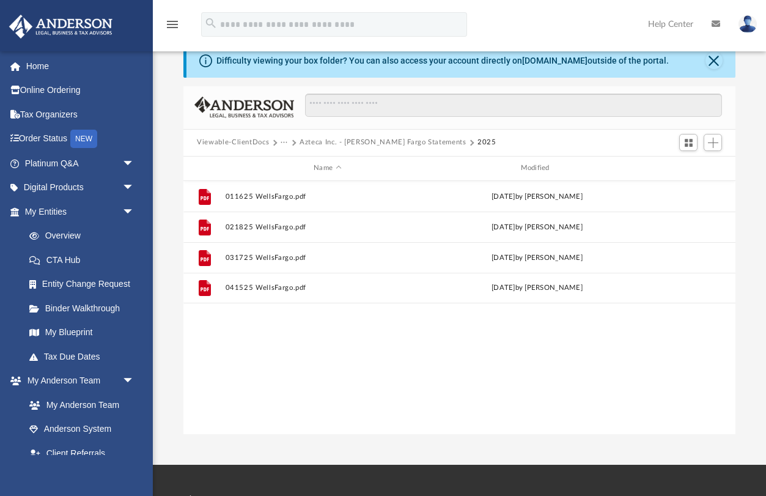
scroll to position [31, 0]
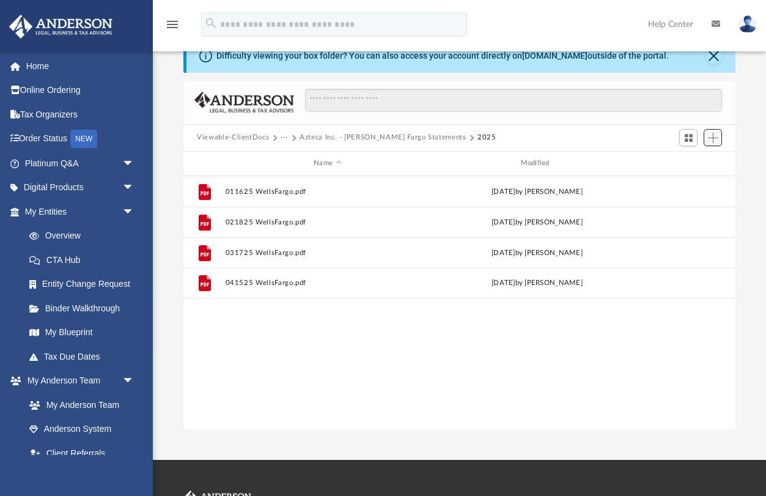
click at [712, 139] on span "Add" at bounding box center [713, 138] width 10 height 10
click at [686, 163] on li "Upload" at bounding box center [695, 161] width 39 height 13
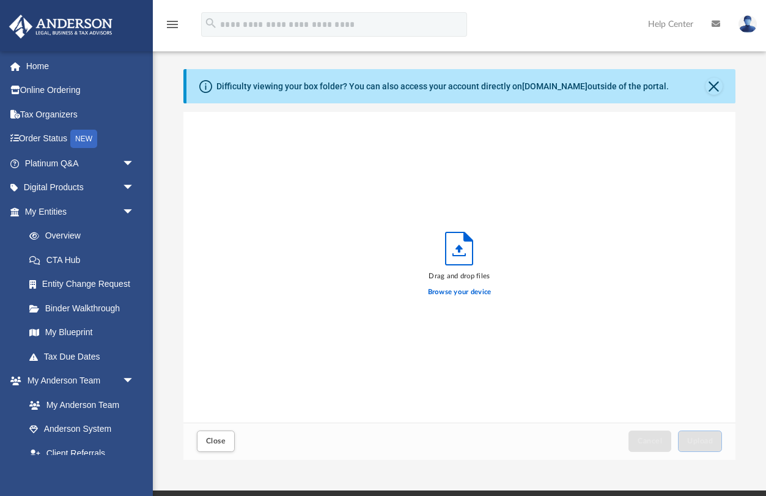
scroll to position [0, 0]
click at [295, 199] on div "Drag and drop files Browse your device" at bounding box center [459, 267] width 552 height 310
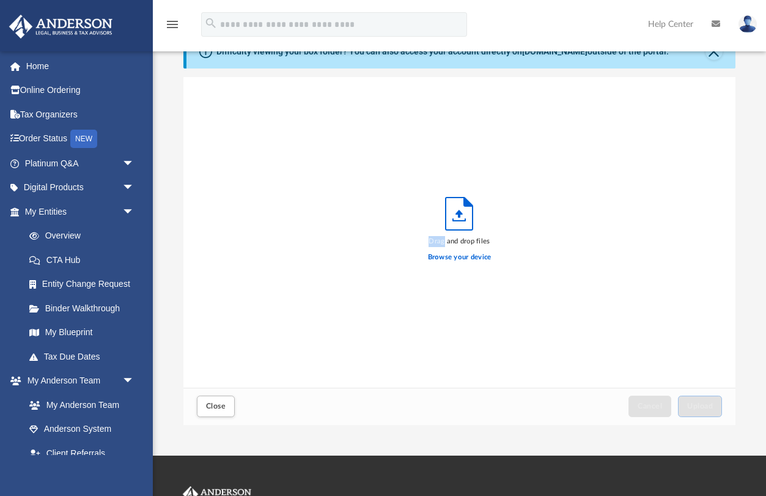
click at [295, 199] on div "Drag and drop files Browse your device" at bounding box center [459, 232] width 552 height 310
click at [452, 257] on label "Browse your device" at bounding box center [460, 257] width 64 height 11
click at [0, 0] on input "Browse your device" at bounding box center [0, 0] width 0 height 0
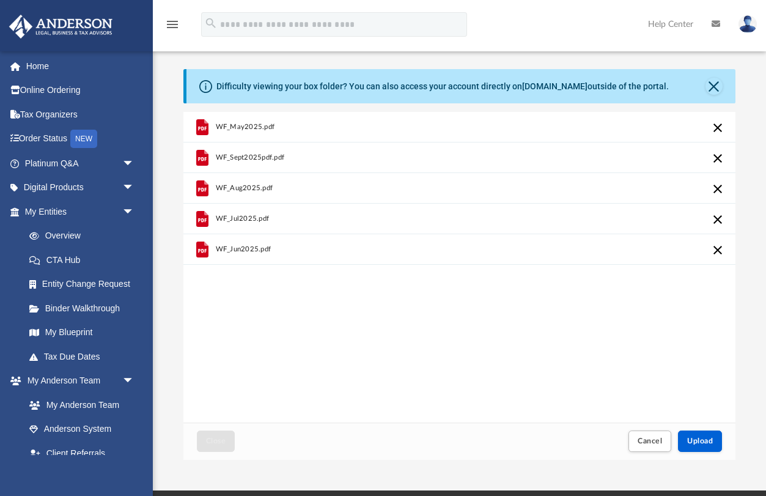
scroll to position [0, 0]
click at [714, 86] on button "Close" at bounding box center [713, 86] width 17 height 17
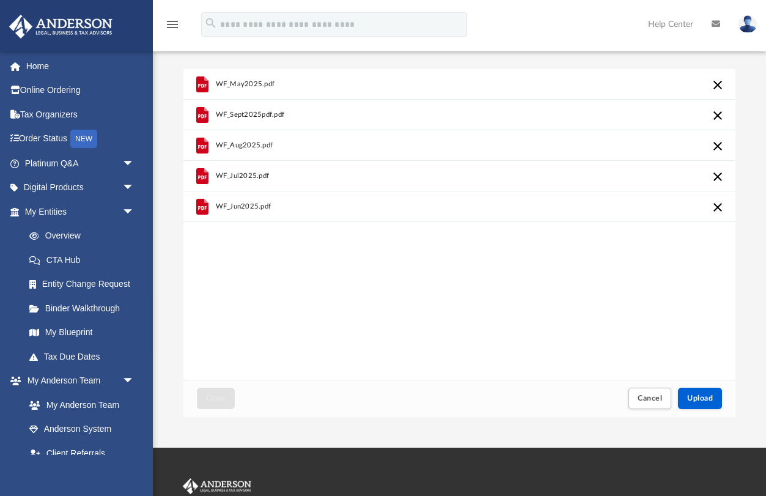
click at [240, 84] on span "WF_May2025.pdf" at bounding box center [245, 84] width 59 height 8
click at [202, 89] on icon "grid" at bounding box center [202, 84] width 12 height 16
click at [505, 234] on div "WF_May2025.pdf WF_Sept2025pdf.pdf WF_Aug2025.pdf WF_Jul2025.pdf WF_Jun2025.pdf" at bounding box center [459, 224] width 552 height 310
click at [551, 292] on div "WF_May2025.pdf WF_Sept2025pdf.pdf WF_Aug2025.pdf WF_Jul2025.pdf WF_Jun2025.pdf" at bounding box center [459, 224] width 552 height 310
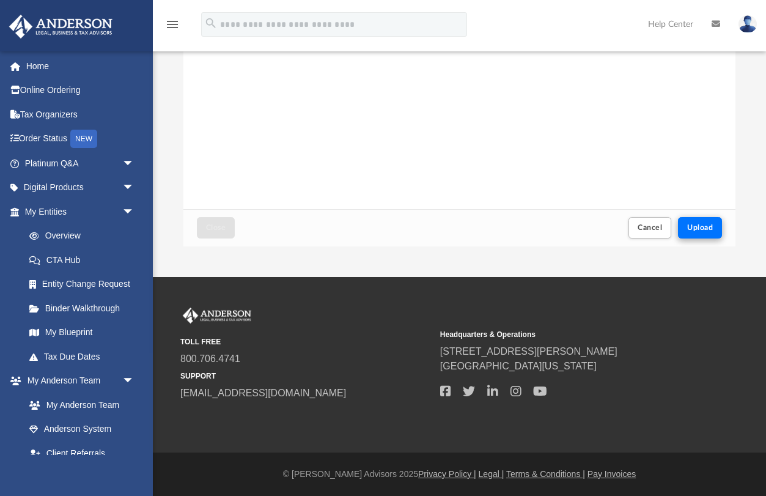
scroll to position [171, 0]
click at [710, 224] on span "Upload" at bounding box center [700, 227] width 26 height 7
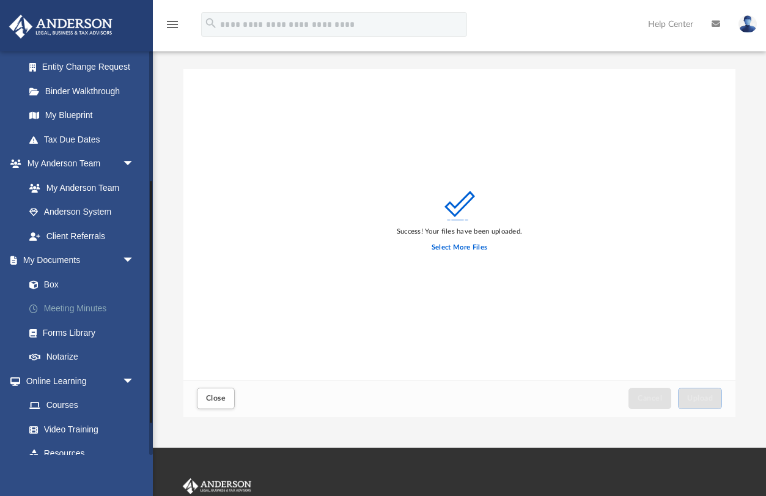
scroll to position [249, 0]
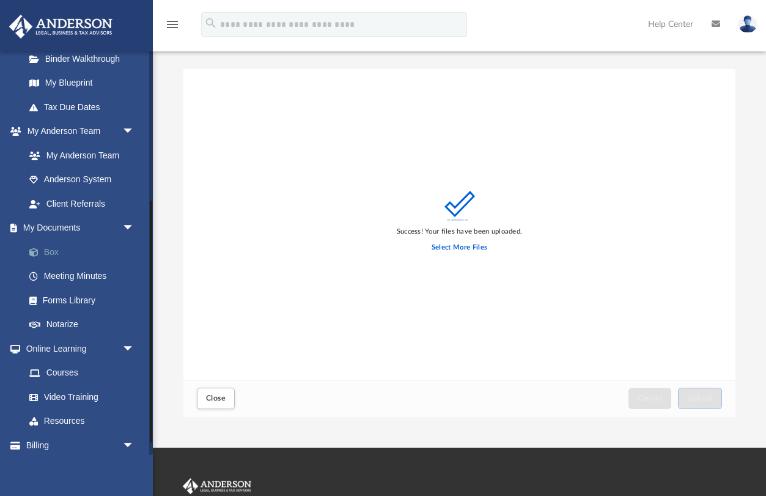
click at [51, 248] on link "Box" at bounding box center [85, 252] width 136 height 24
click at [218, 400] on span "Close" at bounding box center [216, 397] width 20 height 7
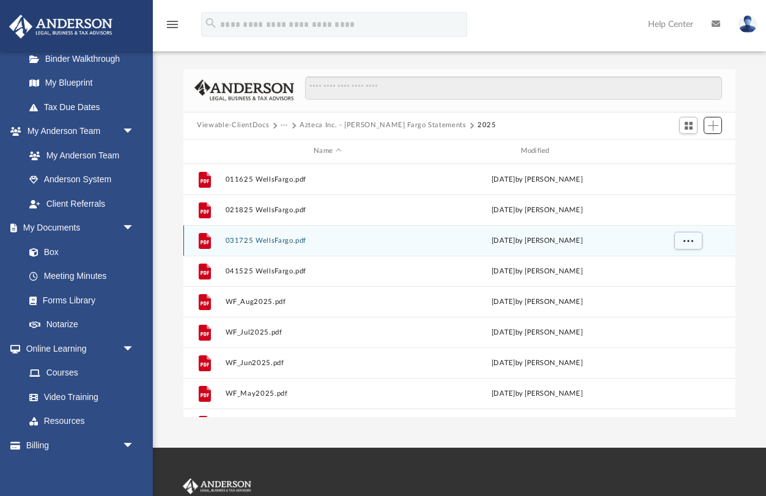
scroll to position [0, 0]
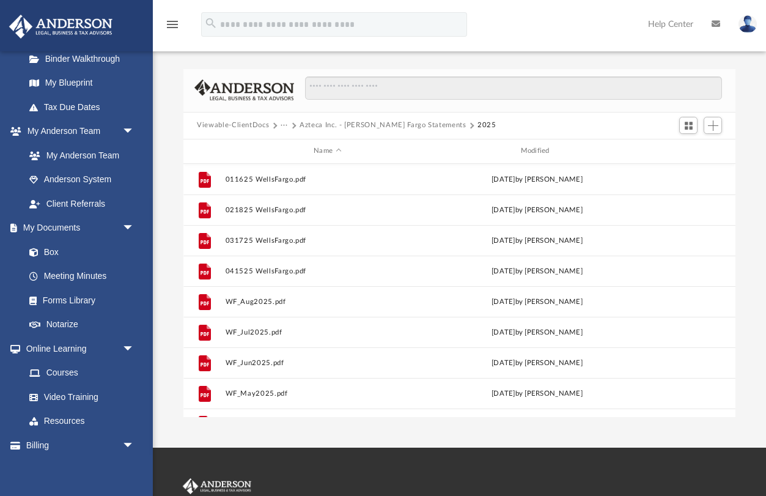
click at [376, 127] on button "Azteca Inc. - [PERSON_NAME] Fargo Statements" at bounding box center [382, 125] width 167 height 11
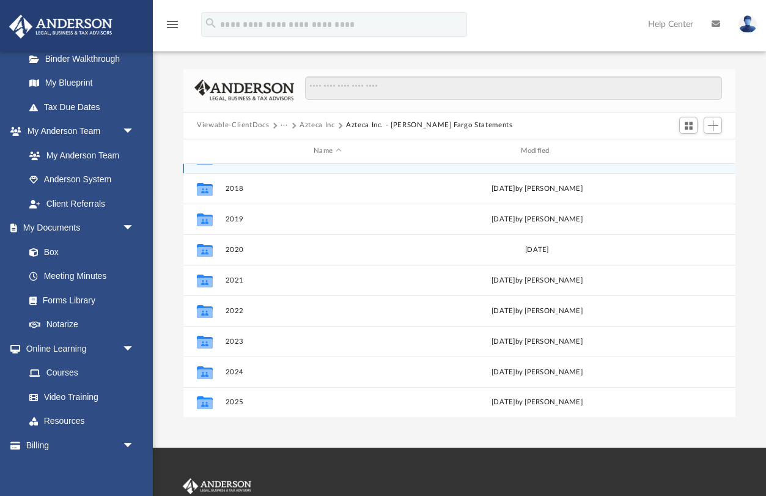
scroll to position [21, 0]
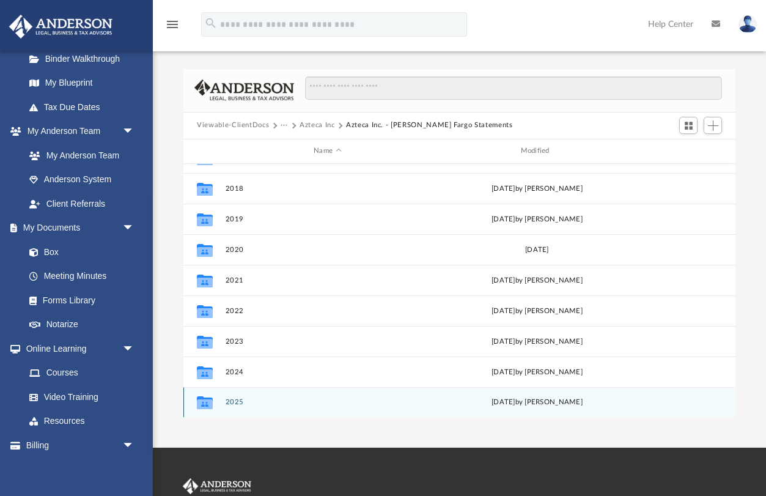
click at [232, 403] on button "2025" at bounding box center [328, 402] width 204 height 8
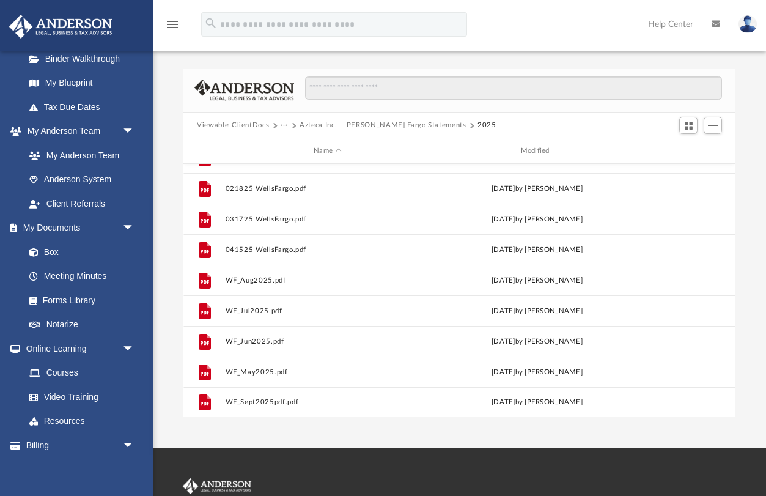
click at [751, 26] on img at bounding box center [747, 24] width 18 height 18
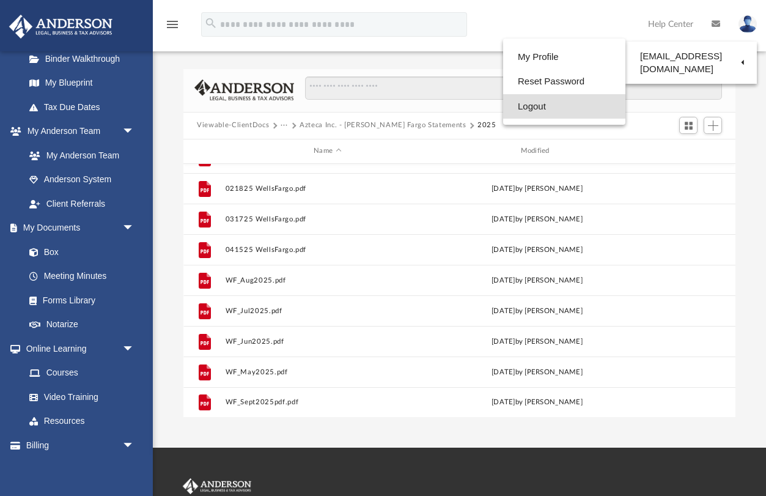
click at [542, 111] on link "Logout" at bounding box center [564, 106] width 122 height 25
